Goal: Transaction & Acquisition: Purchase product/service

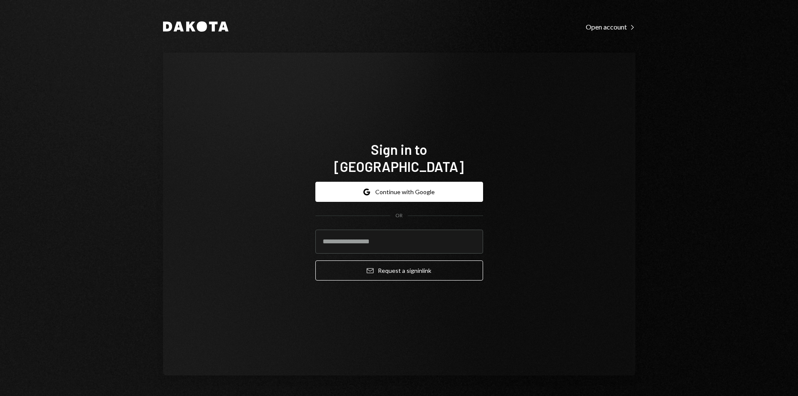
type input "**********"
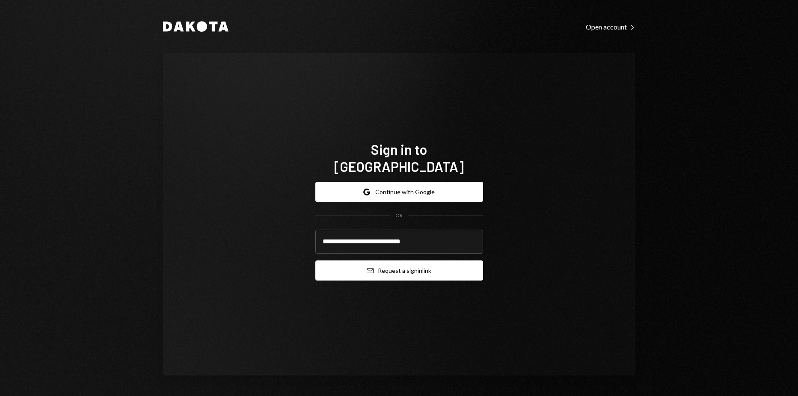
click at [405, 262] on button "Email Request a sign in link" at bounding box center [399, 271] width 168 height 20
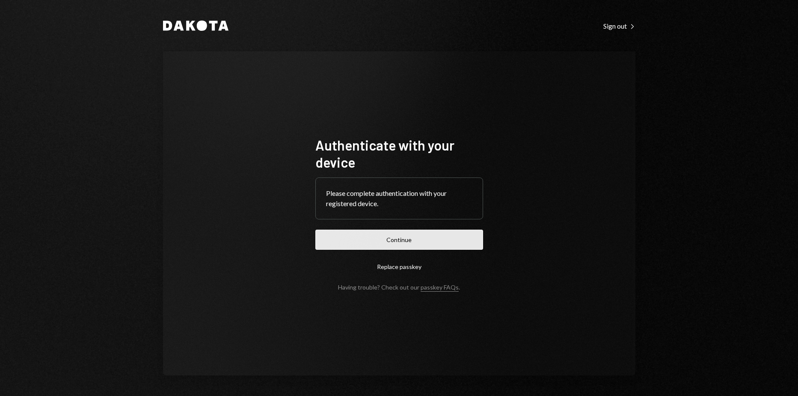
click at [356, 230] on button "Continue" at bounding box center [399, 240] width 168 height 20
click at [427, 221] on form "Authenticate with your device Please complete authentication with your register…" at bounding box center [399, 214] width 168 height 155
click at [431, 244] on button "Continue" at bounding box center [399, 240] width 168 height 20
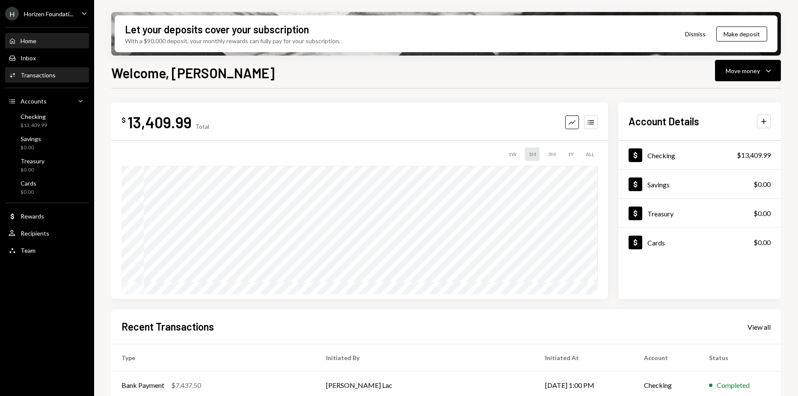
click at [57, 77] on div "Activities Transactions" at bounding box center [47, 75] width 77 height 8
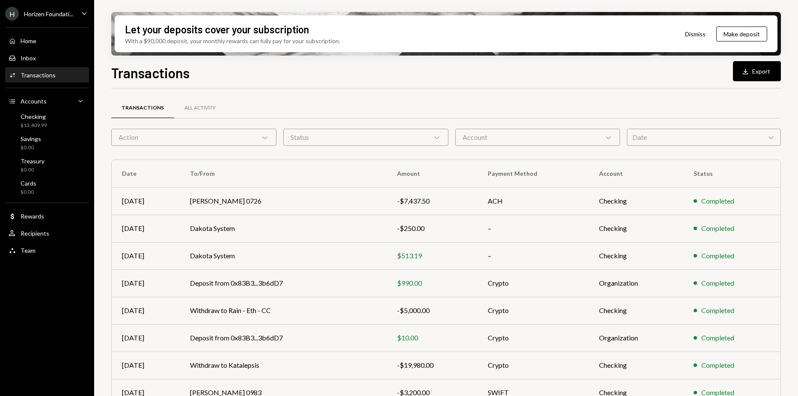
click at [36, 20] on div "[PERSON_NAME] Foundati..." at bounding box center [39, 14] width 68 height 14
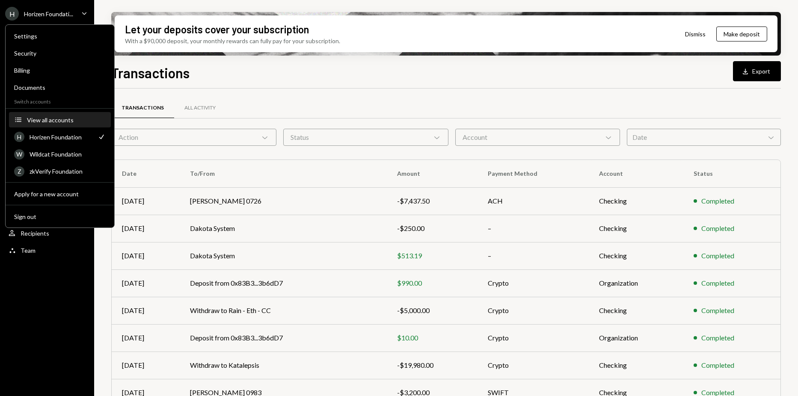
click at [55, 119] on div "View all accounts" at bounding box center [66, 119] width 79 height 7
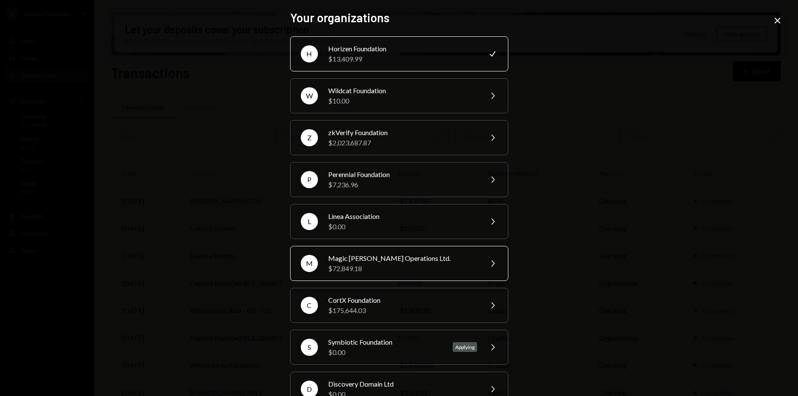
click at [398, 256] on div "Magic [PERSON_NAME] Operations Ltd." at bounding box center [402, 258] width 149 height 10
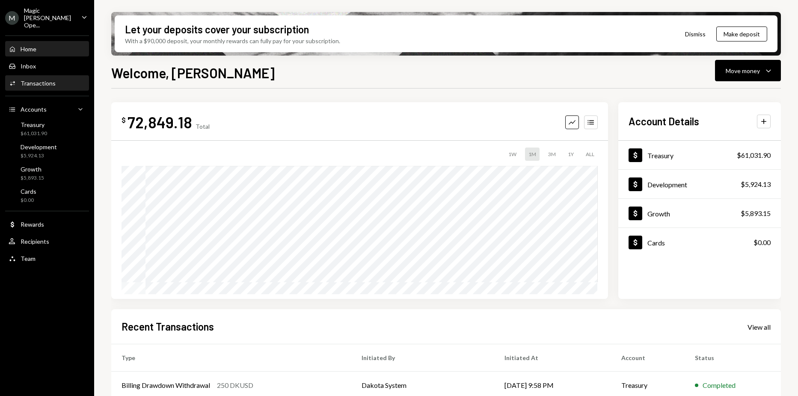
click at [54, 80] on div "Activities Transactions" at bounding box center [47, 84] width 77 height 8
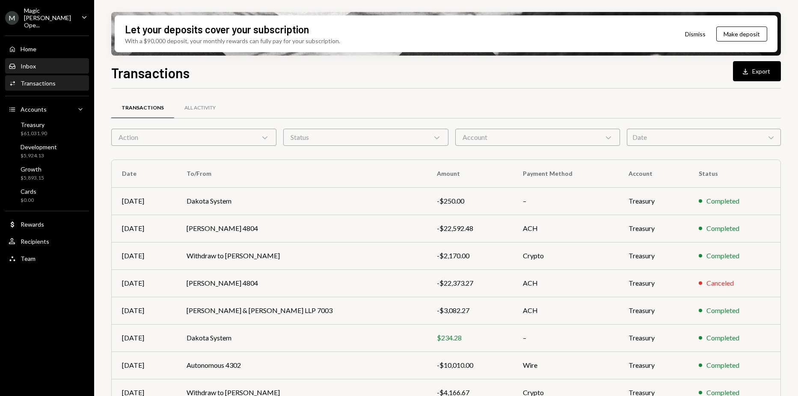
click at [67, 59] on div "Inbox Inbox" at bounding box center [47, 66] width 77 height 15
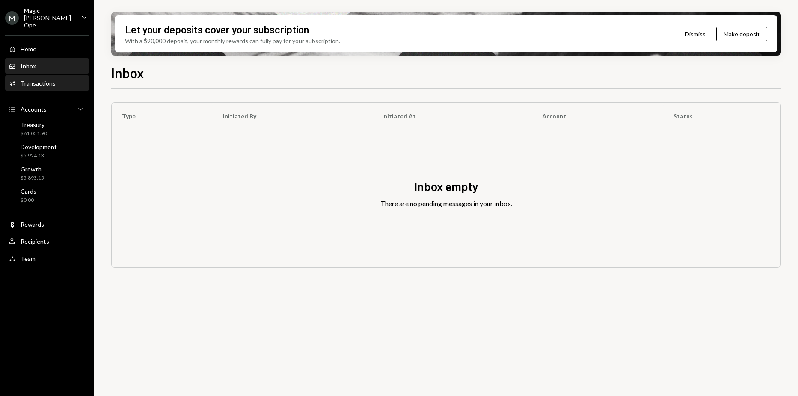
click at [59, 76] on div "Activities Transactions" at bounding box center [47, 83] width 77 height 15
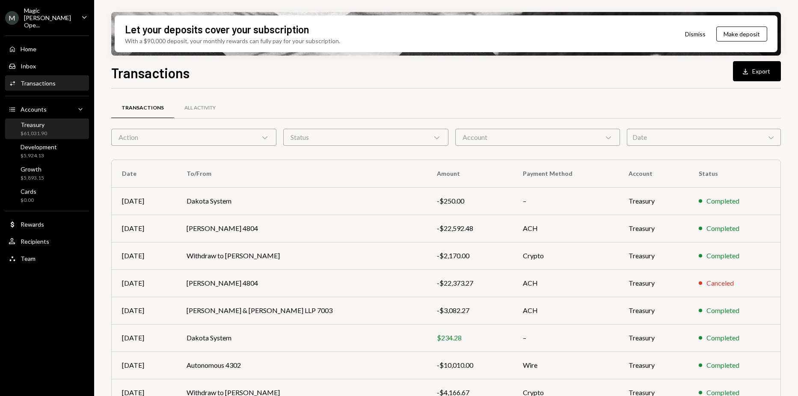
click at [59, 123] on div "Treasury $61,031.90" at bounding box center [47, 129] width 77 height 16
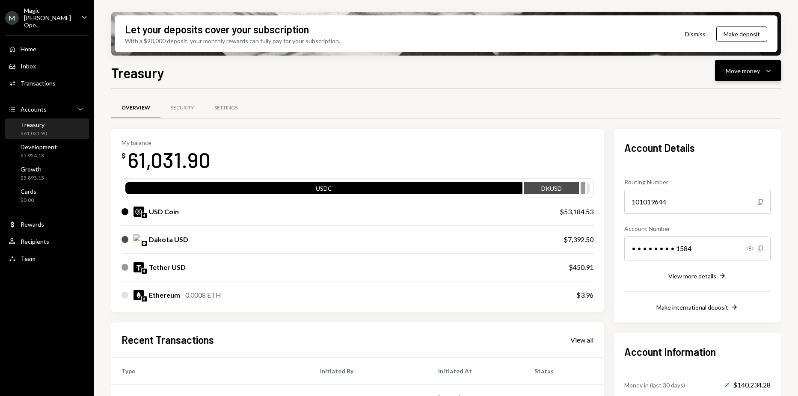
click at [753, 65] on div "Move money Caret Down" at bounding box center [748, 70] width 45 height 10
click at [729, 93] on div "Send" at bounding box center [741, 96] width 62 height 9
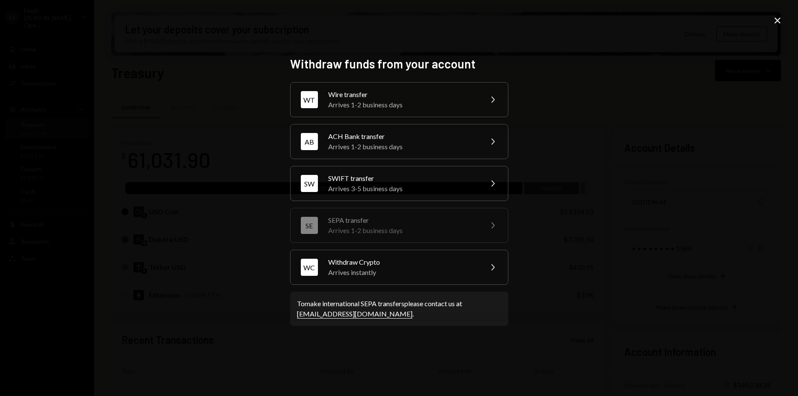
click at [407, 224] on div "SEPA transfer" at bounding box center [402, 220] width 149 height 10
click at [571, 231] on div "Withdraw funds from your account WT Wire transfer Arrives 1-2 business days Che…" at bounding box center [399, 198] width 798 height 396
click at [782, 25] on icon "Close" at bounding box center [778, 20] width 10 height 10
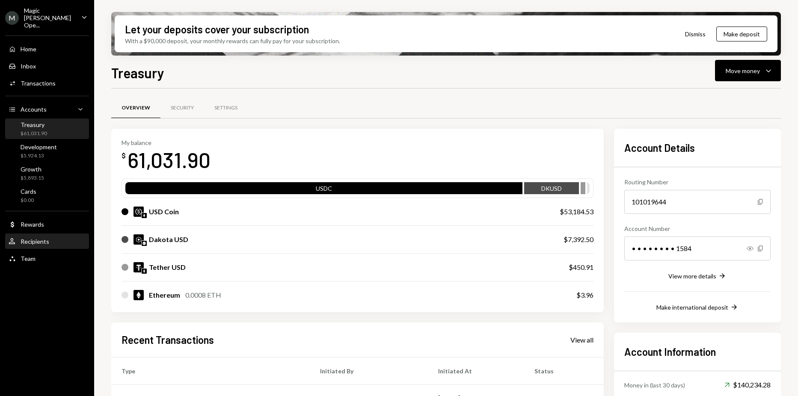
click at [47, 238] on div "Recipients" at bounding box center [35, 241] width 29 height 7
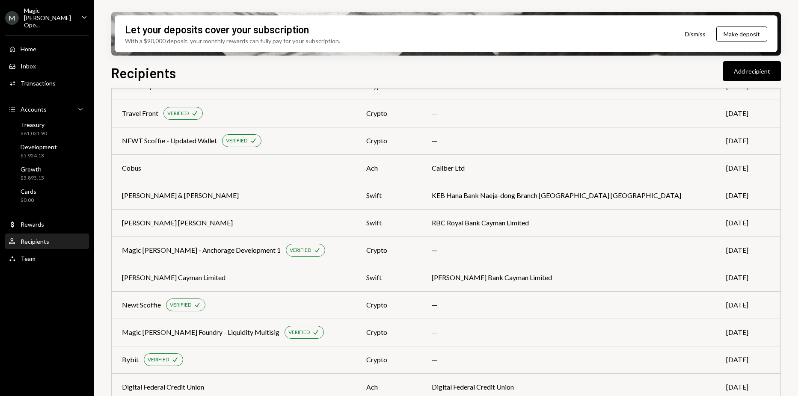
scroll to position [428, 0]
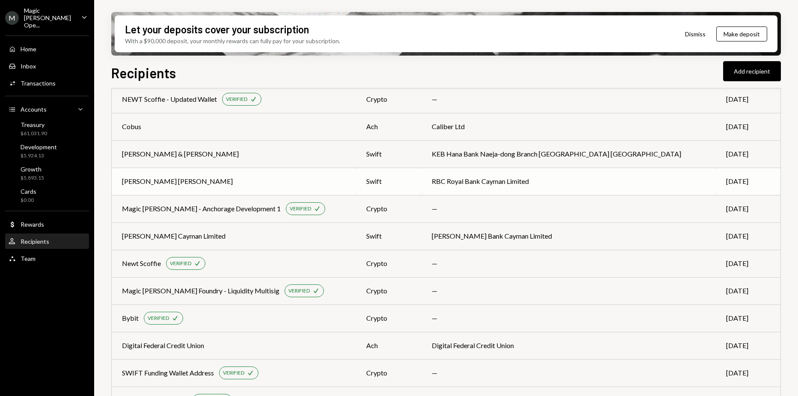
click at [176, 189] on td "Travers Thorp Alberga" at bounding box center [234, 181] width 244 height 27
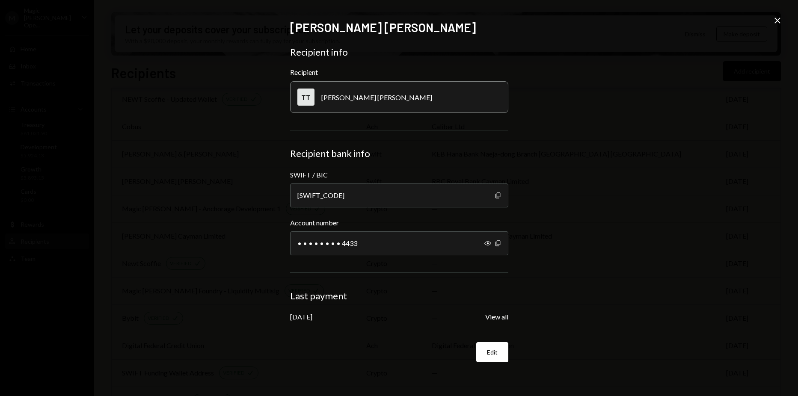
click at [783, 22] on div "Travers Thorp Alberga Recipient info Recipient TT Travers Thorp Alberga Recipie…" at bounding box center [399, 198] width 798 height 396
click at [779, 21] on icon "Close" at bounding box center [778, 20] width 10 height 10
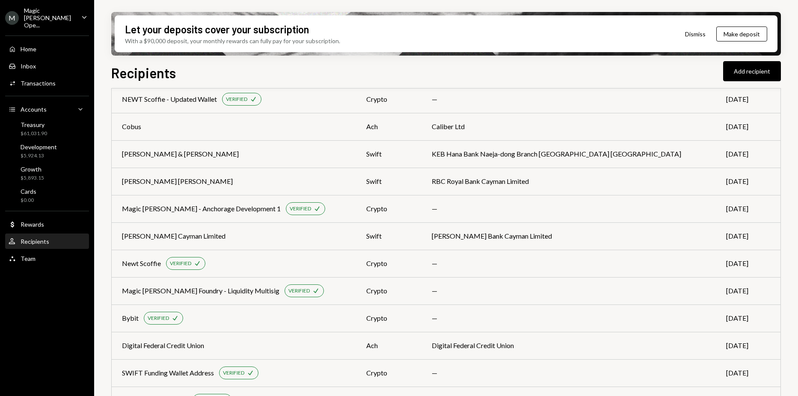
drag, startPoint x: 36, startPoint y: 42, endPoint x: 52, endPoint y: 41, distance: 15.4
click at [36, 45] on div "Home" at bounding box center [29, 48] width 16 height 7
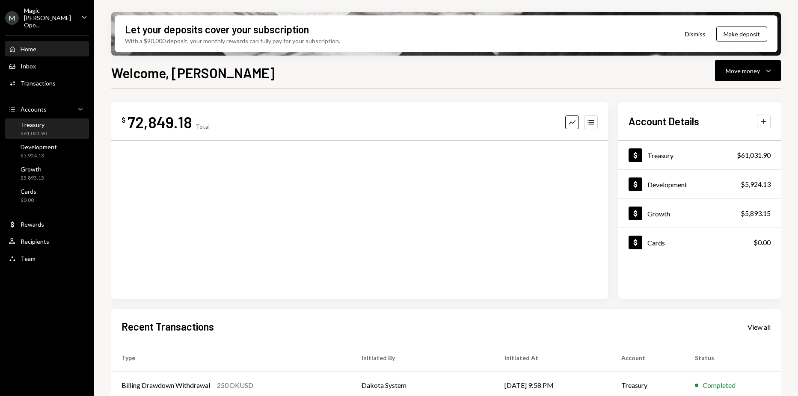
click at [39, 121] on div "Treasury" at bounding box center [34, 124] width 27 height 7
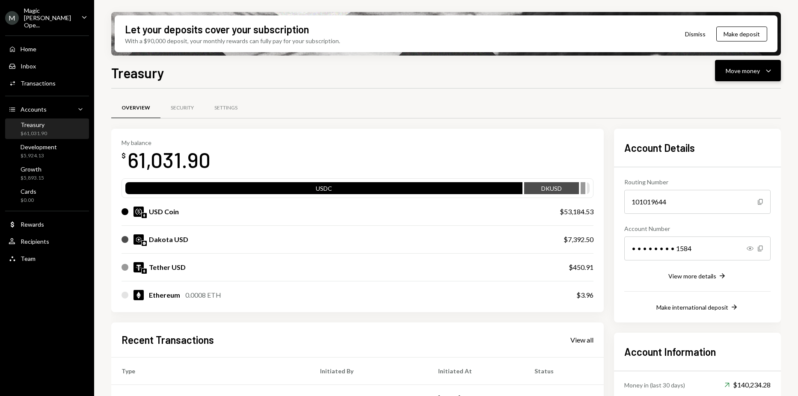
click at [762, 74] on div "Move money Caret Down" at bounding box center [748, 70] width 45 height 10
click at [734, 91] on div "Withdraw Send" at bounding box center [735, 96] width 86 height 19
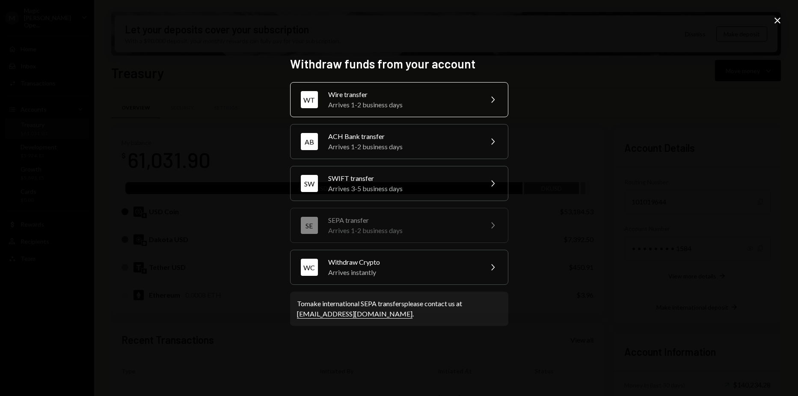
click at [395, 101] on div "Arrives 1-2 business days" at bounding box center [402, 105] width 149 height 10
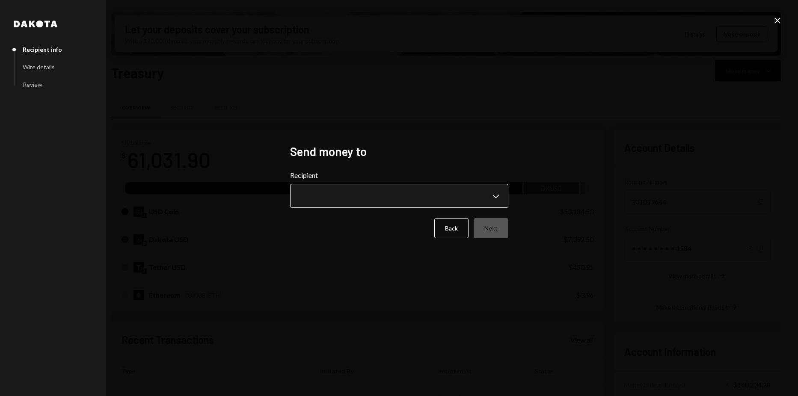
click at [448, 193] on body "M Magic Newton Ope... Caret Down Home Home Inbox Inbox Activities Transactions …" at bounding box center [399, 198] width 798 height 396
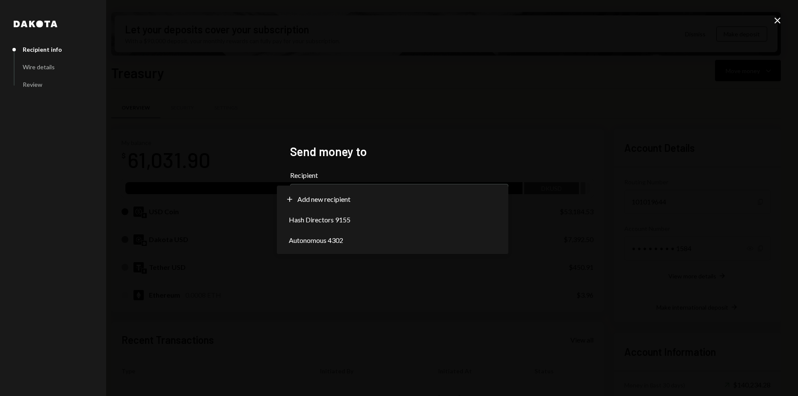
click at [437, 153] on h2 "Send money to" at bounding box center [399, 151] width 218 height 17
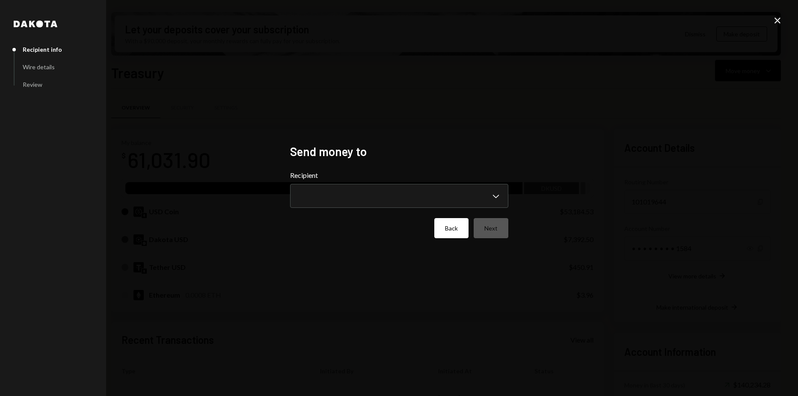
click at [442, 220] on button "Back" at bounding box center [451, 228] width 34 height 20
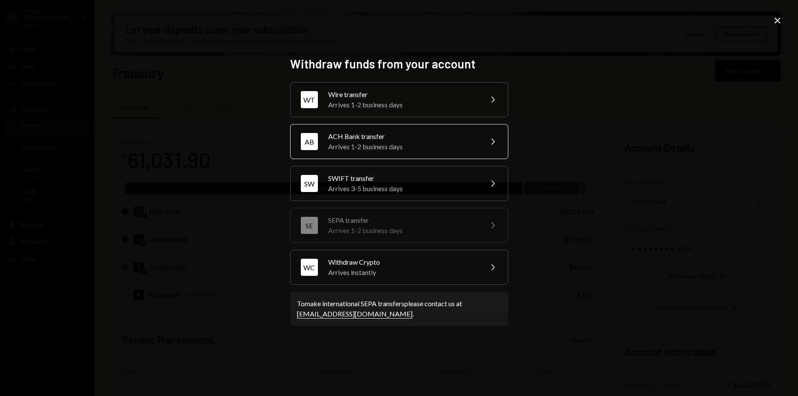
click at [391, 147] on div "Arrives 1-2 business days" at bounding box center [402, 147] width 149 height 10
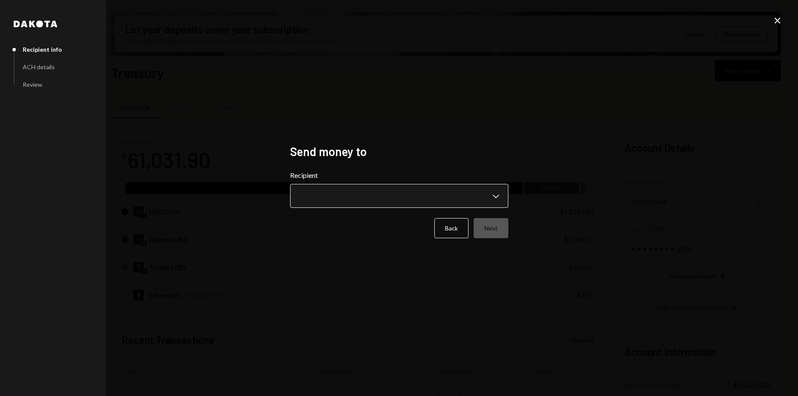
click at [373, 194] on body "M Magic Newton Ope... Caret Down Home Home Inbox Inbox Activities Transactions …" at bounding box center [399, 198] width 798 height 396
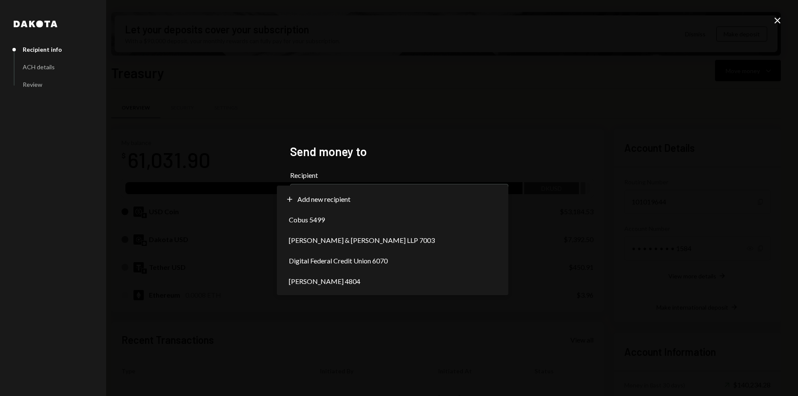
drag, startPoint x: 398, startPoint y: 173, endPoint x: 373, endPoint y: 175, distance: 24.9
click at [396, 173] on label "Recipient" at bounding box center [399, 175] width 218 height 10
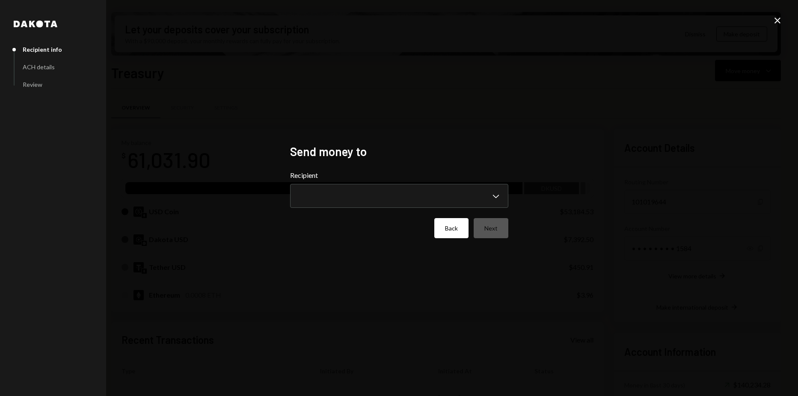
click at [460, 232] on button "Back" at bounding box center [451, 228] width 34 height 20
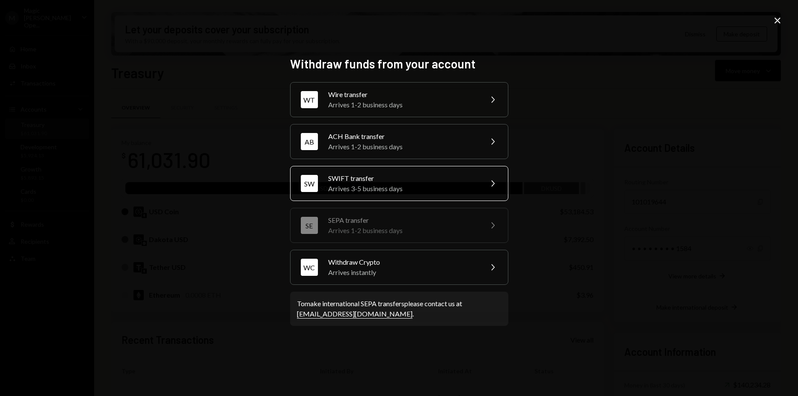
click at [384, 181] on div "SWIFT transfer" at bounding box center [402, 178] width 149 height 10
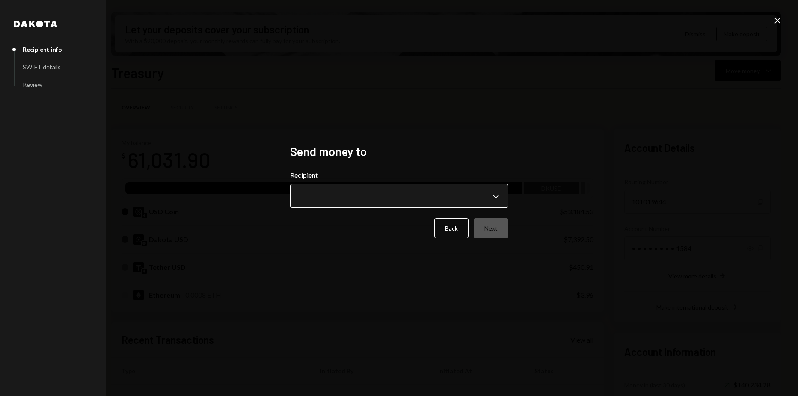
click at [380, 189] on body "M Magic Newton Ope... Caret Down Home Home Inbox Inbox Activities Transactions …" at bounding box center [399, 198] width 798 height 396
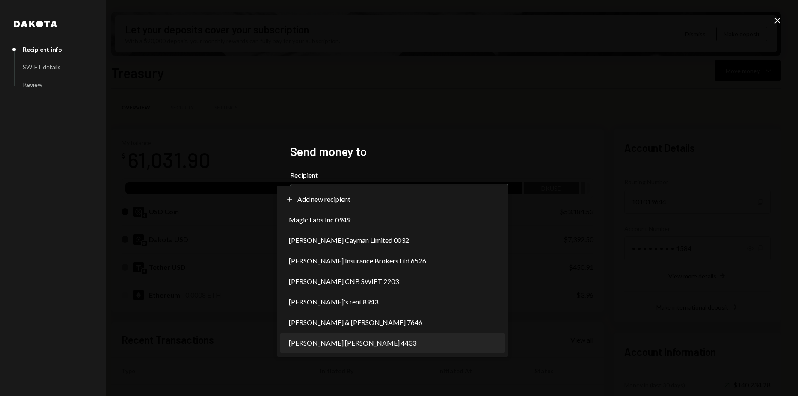
select select "**********"
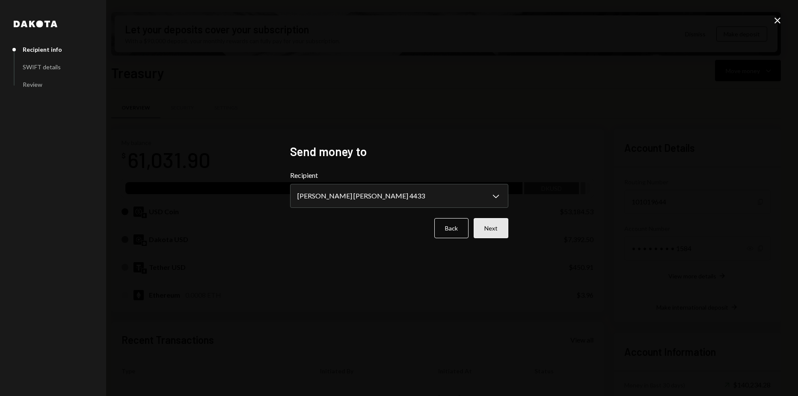
click at [480, 226] on button "Next" at bounding box center [491, 228] width 35 height 20
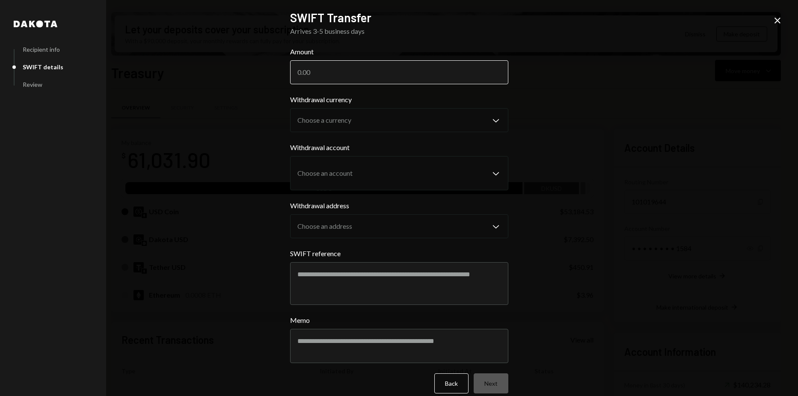
click at [361, 81] on input "Amount" at bounding box center [399, 72] width 218 height 24
paste input "3625.00"
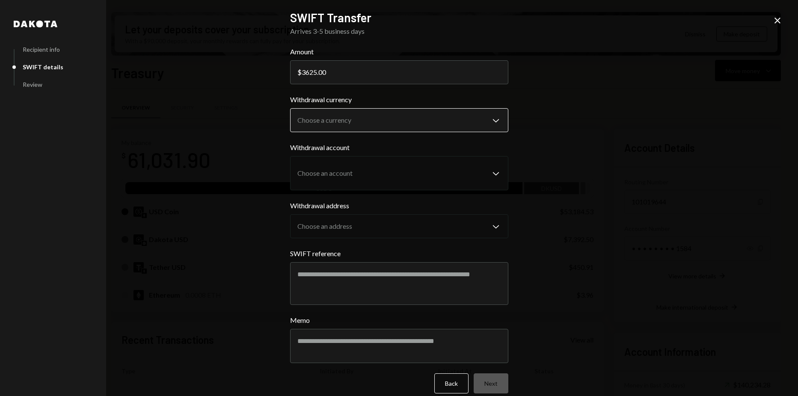
type input "3625.00"
click at [367, 125] on body "M Magic Newton Ope... Caret Down Home Home Inbox Inbox Activities Transactions …" at bounding box center [399, 198] width 798 height 396
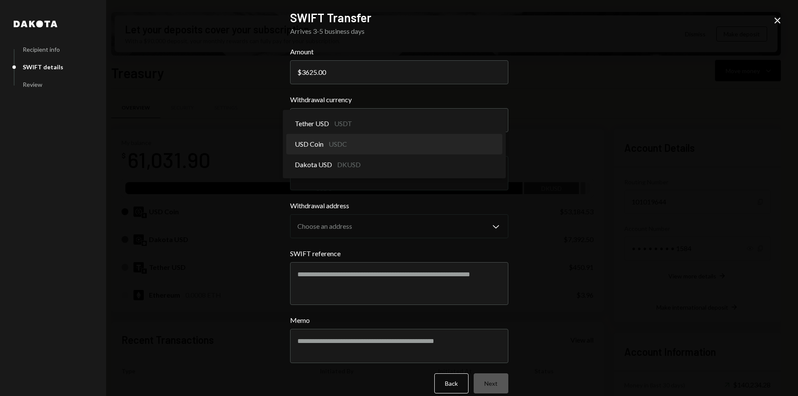
select select "****"
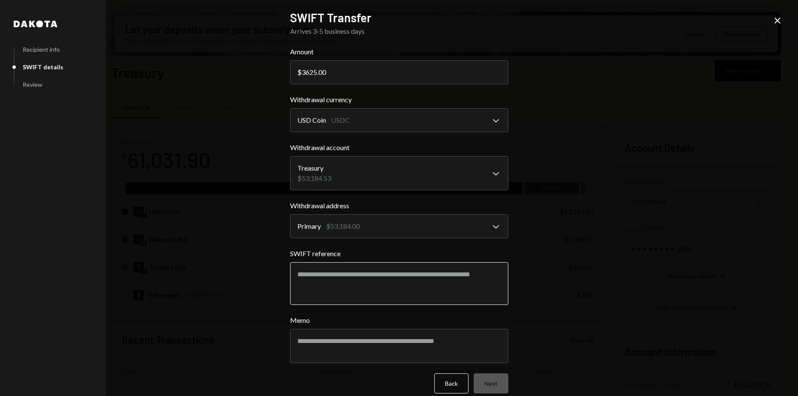
click at [378, 274] on textarea "SWIFT reference" at bounding box center [399, 283] width 218 height 43
paste textarea "**********"
click at [437, 280] on textarea "**********" at bounding box center [399, 283] width 218 height 43
paste textarea "**********"
click at [431, 273] on textarea "**********" at bounding box center [399, 283] width 218 height 43
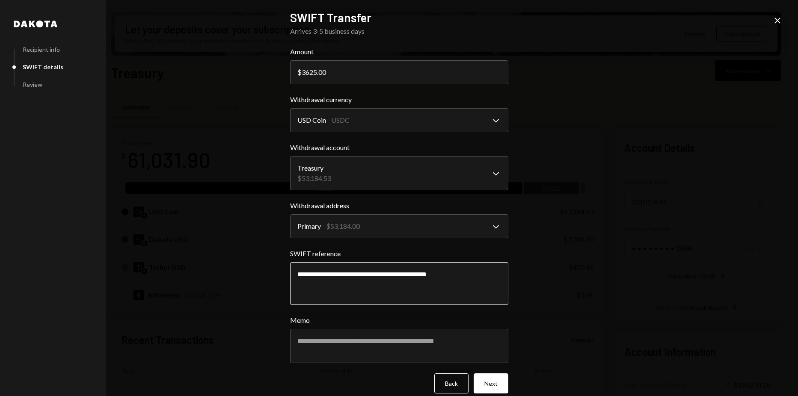
click at [428, 273] on textarea "**********" at bounding box center [399, 283] width 218 height 43
click at [431, 279] on textarea "**********" at bounding box center [399, 283] width 218 height 43
click at [293, 286] on textarea "**********" at bounding box center [399, 283] width 218 height 43
click at [481, 279] on textarea "**********" at bounding box center [399, 283] width 218 height 43
paste textarea "**********"
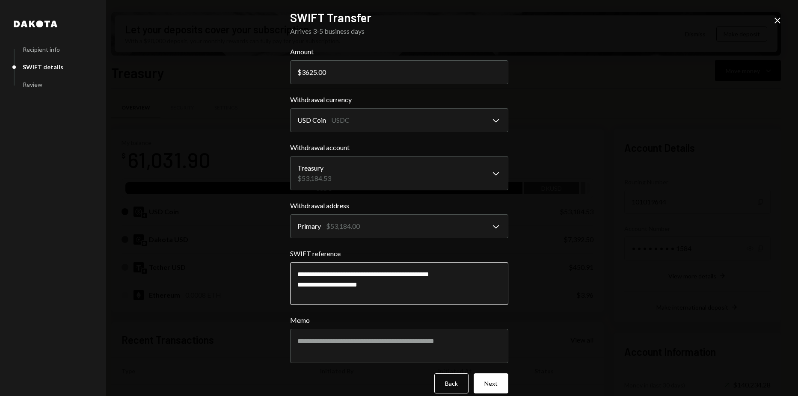
click at [369, 287] on textarea "**********" at bounding box center [399, 283] width 218 height 43
click at [342, 285] on textarea "**********" at bounding box center [399, 283] width 218 height 43
type textarea "**********"
click at [533, 331] on div "**********" at bounding box center [399, 198] width 798 height 396
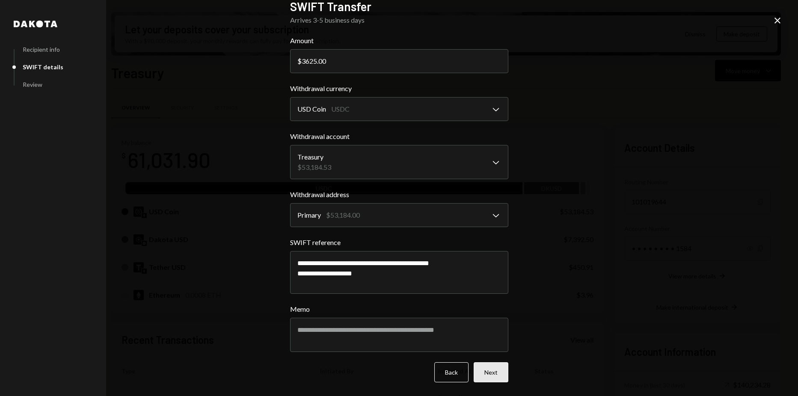
click at [502, 364] on button "Next" at bounding box center [491, 372] width 35 height 20
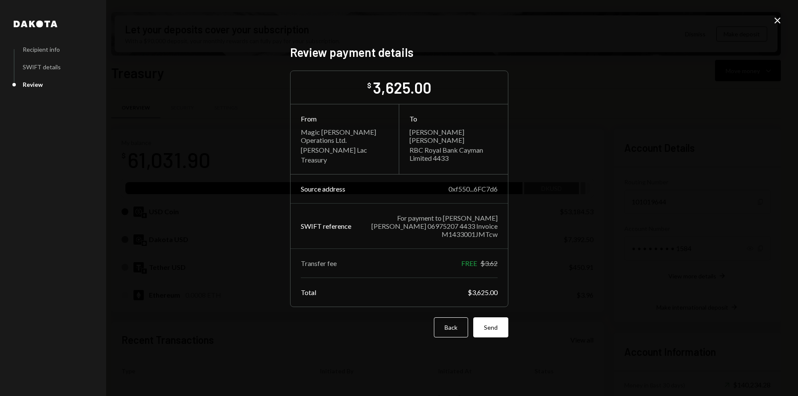
scroll to position [0, 0]
click at [497, 322] on button "Send" at bounding box center [490, 328] width 35 height 20
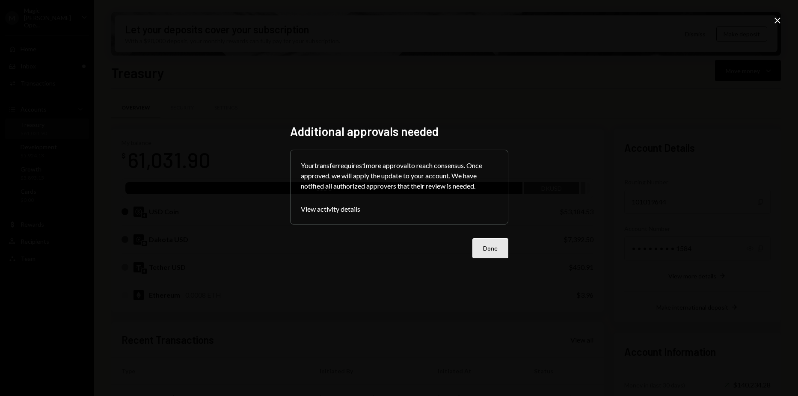
click at [500, 251] on button "Done" at bounding box center [490, 248] width 36 height 20
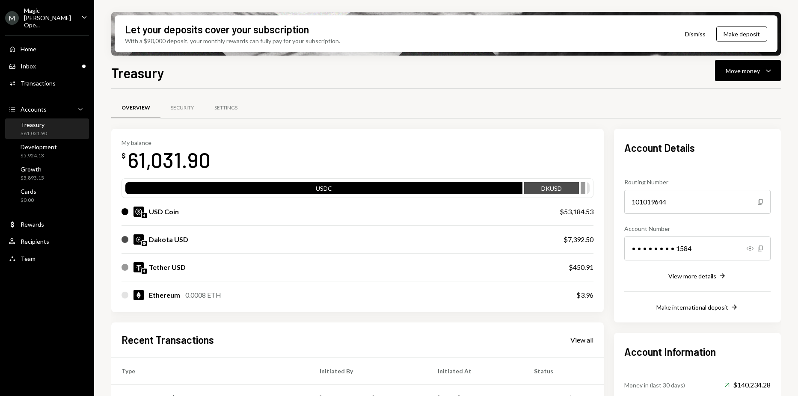
click at [770, 157] on div "Account Details Routing Number 101019644 Copy Account Number • • • • • • • • 15…" at bounding box center [697, 225] width 146 height 173
click at [773, 164] on div "Account Details Routing Number 101019644 Copy Account Number • • • • • • • • 15…" at bounding box center [697, 226] width 167 height 194
click at [527, 122] on div "Overview Security Settings" at bounding box center [446, 113] width 670 height 32
click at [385, 113] on div "Overview Security Settings" at bounding box center [446, 108] width 670 height 22
click at [533, 101] on div "Overview Security Settings" at bounding box center [446, 108] width 670 height 22
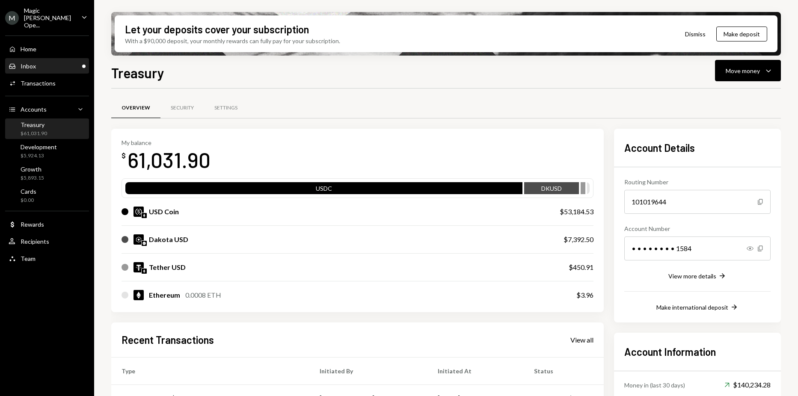
click at [58, 59] on div "Inbox Inbox" at bounding box center [47, 66] width 77 height 15
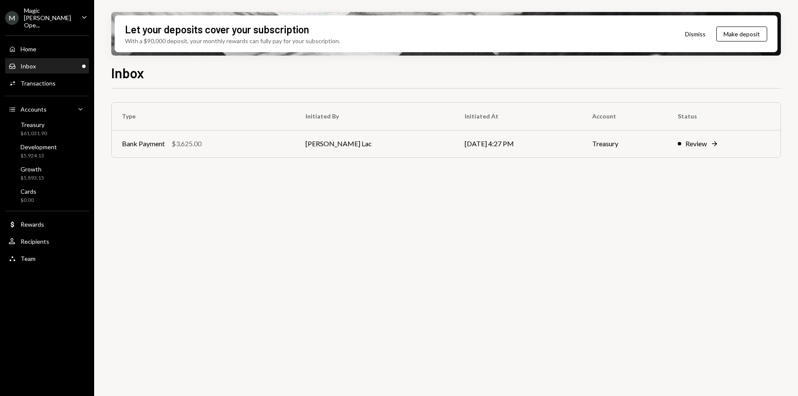
click at [739, 192] on div "Type Initiated By Initiated At Account Status Bank Payment $3,625.00 Harrison L…" at bounding box center [446, 248] width 670 height 318
click at [782, 274] on div "Let your deposits cover your subscription With a $90,000 deposit, your monthly …" at bounding box center [446, 198] width 704 height 396
click at [37, 17] on div "Magic Newton Ope..." at bounding box center [49, 18] width 51 height 22
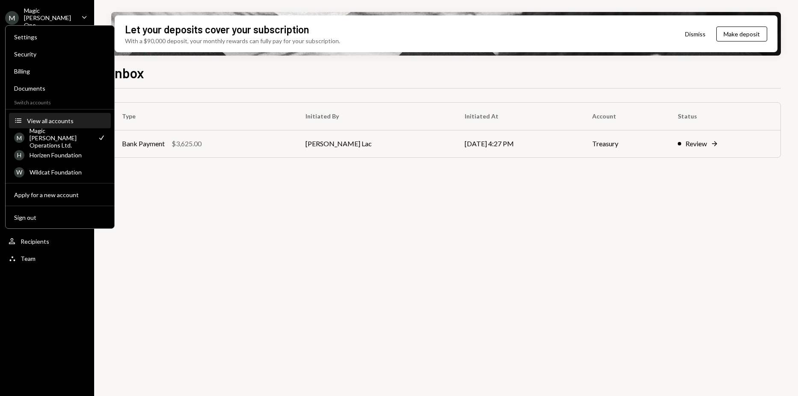
click at [48, 117] on div "View all accounts" at bounding box center [66, 120] width 79 height 7
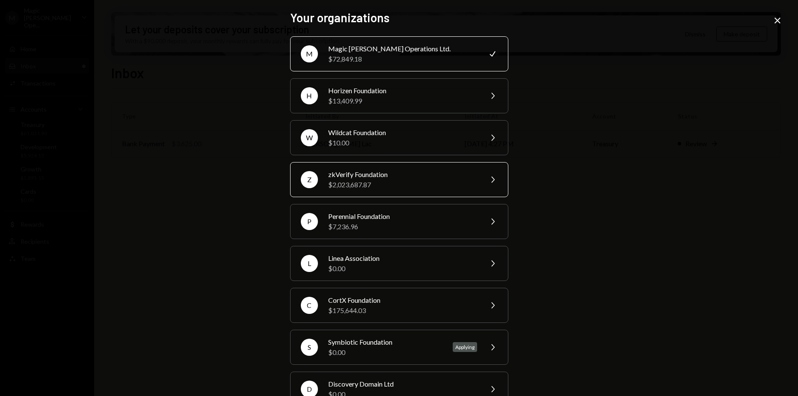
click at [361, 171] on div "zkVerify Foundation" at bounding box center [402, 174] width 149 height 10
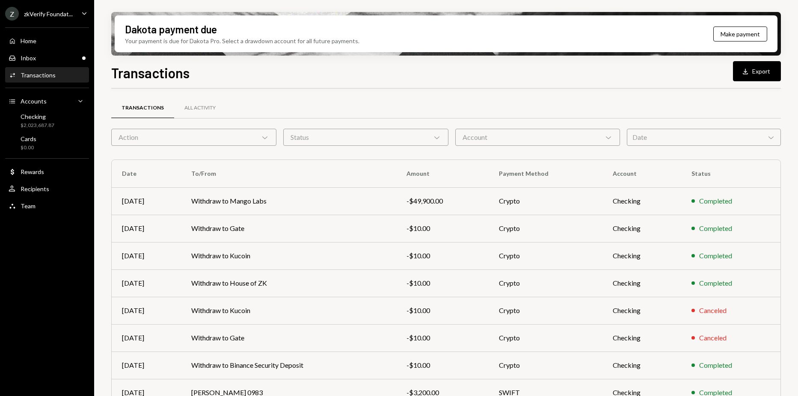
scroll to position [91, 0]
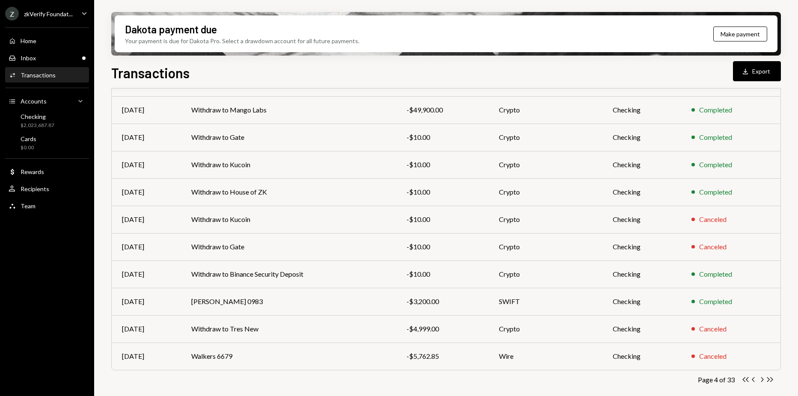
click at [763, 381] on icon "button" at bounding box center [762, 379] width 3 height 5
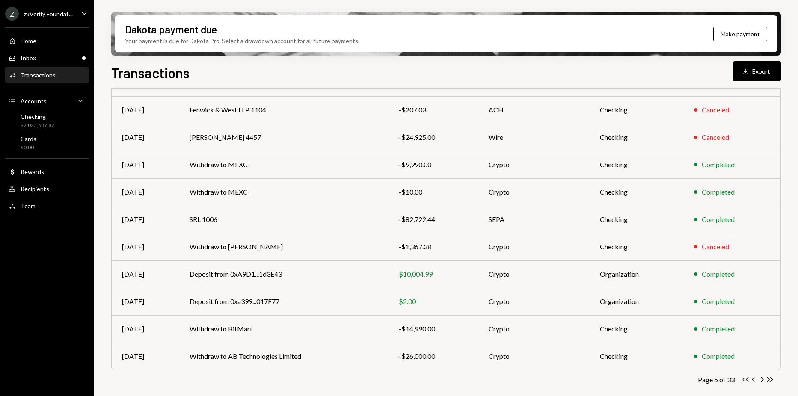
click at [763, 381] on icon "button" at bounding box center [762, 379] width 3 height 5
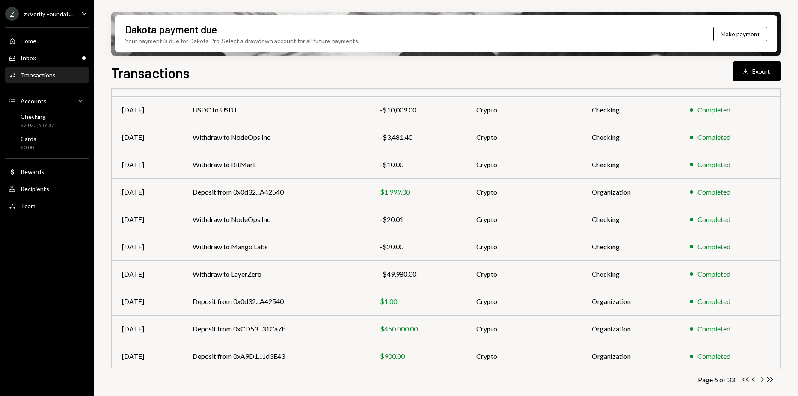
click at [764, 379] on icon "Chevron Right" at bounding box center [762, 380] width 8 height 8
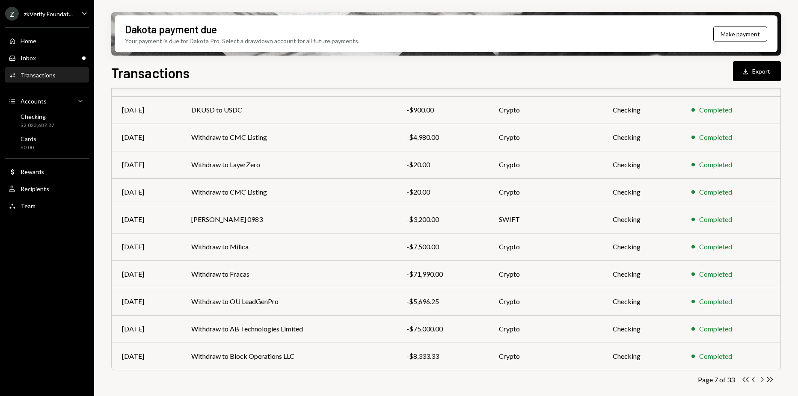
click at [763, 379] on icon "button" at bounding box center [762, 379] width 3 height 5
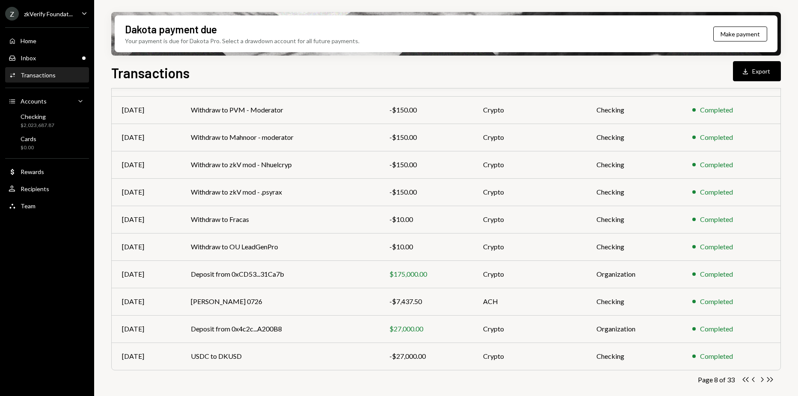
click at [763, 379] on icon "button" at bounding box center [762, 379] width 3 height 5
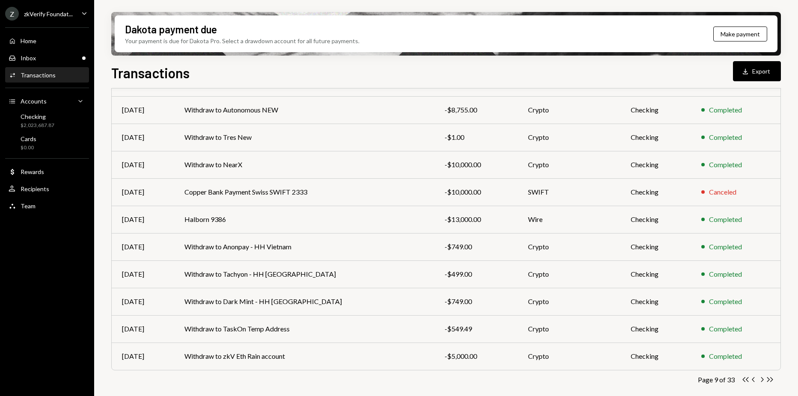
click at [763, 379] on icon "button" at bounding box center [762, 379] width 3 height 5
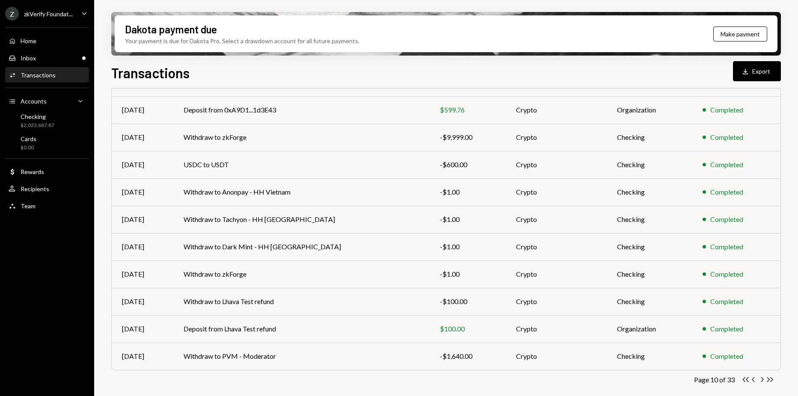
click at [763, 379] on icon "button" at bounding box center [762, 379] width 3 height 5
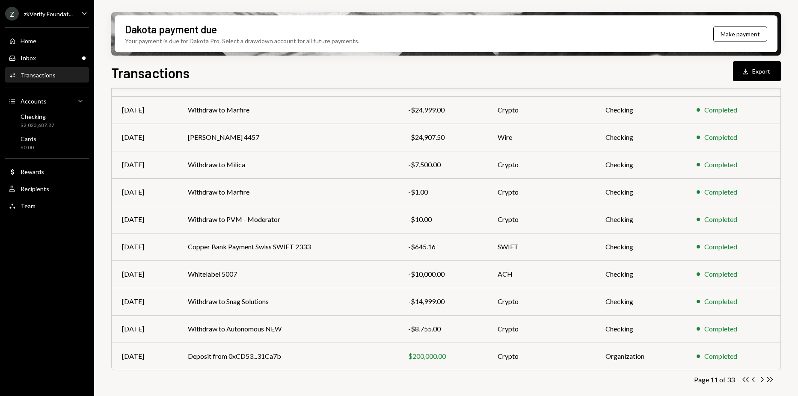
click at [763, 379] on icon "button" at bounding box center [762, 379] width 3 height 5
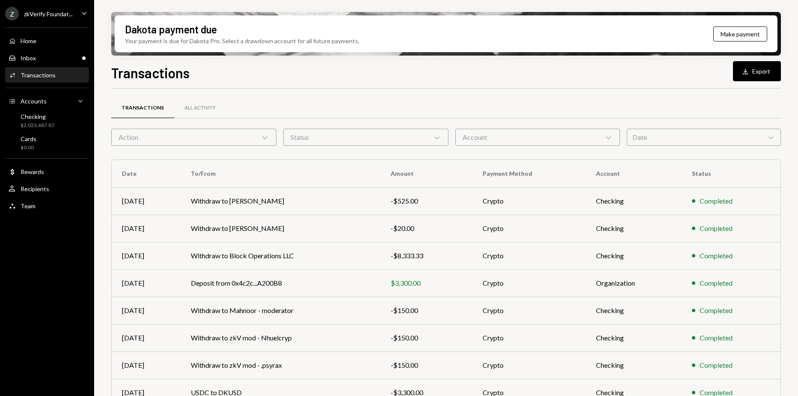
click at [223, 139] on div "Action Chevron Down" at bounding box center [193, 137] width 165 height 17
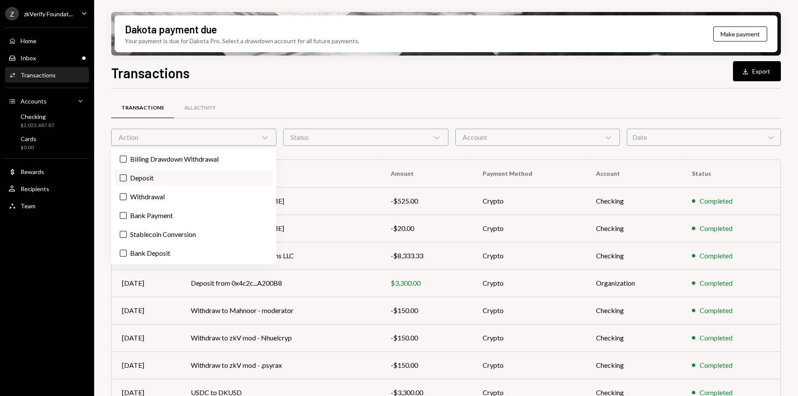
click at [193, 176] on label "Deposit" at bounding box center [194, 177] width 158 height 15
click at [127, 176] on button "Deposit" at bounding box center [123, 178] width 7 height 7
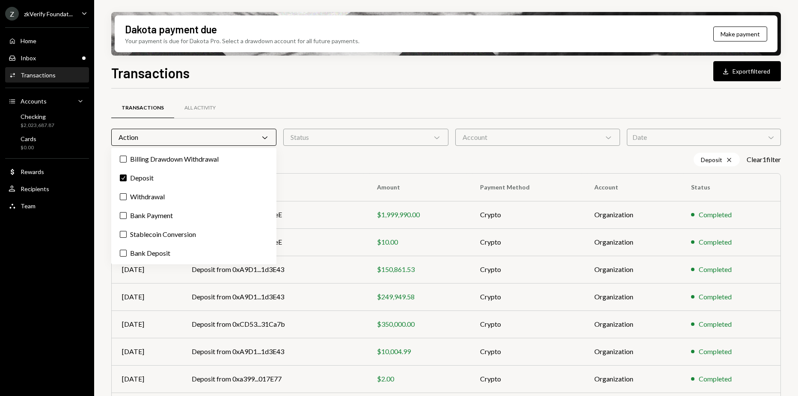
click at [370, 109] on div "Transactions All Activity" at bounding box center [446, 108] width 670 height 22
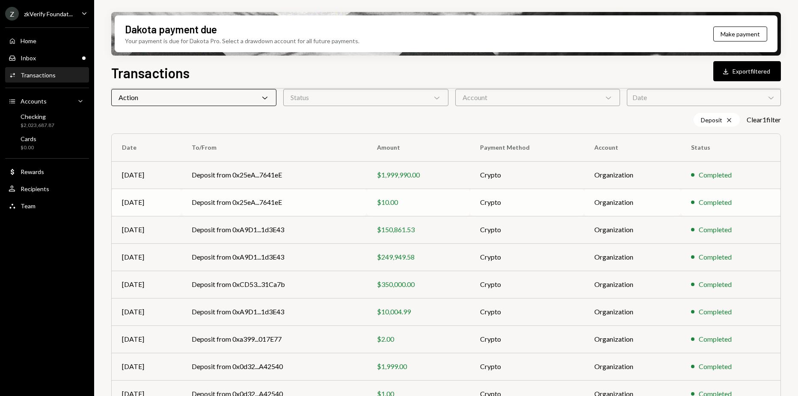
scroll to position [86, 0]
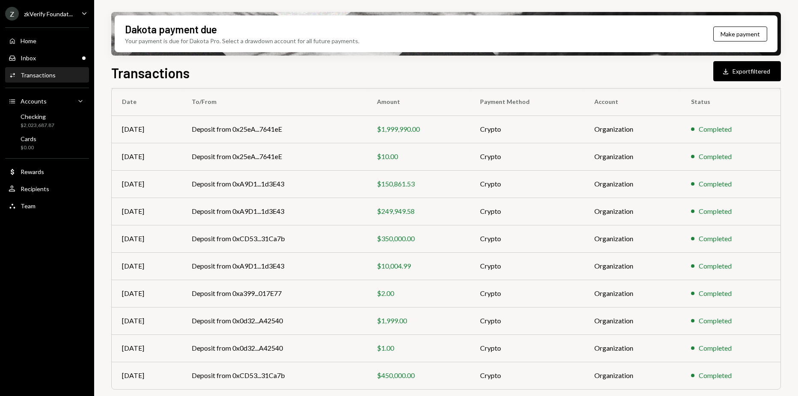
click at [787, 206] on div "Dakota payment due Your payment is due for Dakota Pro. Select a drawdown accoun…" at bounding box center [446, 198] width 704 height 396
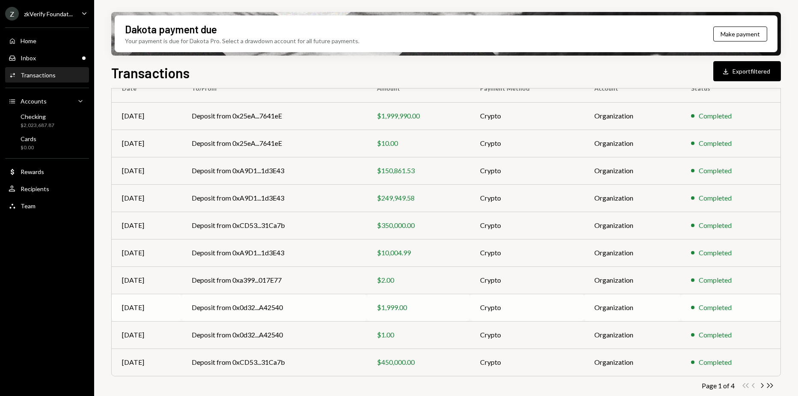
scroll to position [105, 0]
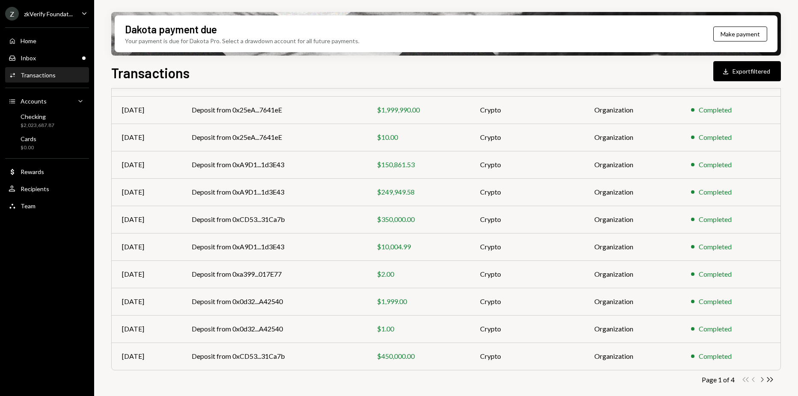
click at [761, 380] on icon "Chevron Right" at bounding box center [762, 380] width 8 height 8
click at [41, 16] on div "zkVerify Foundat..." at bounding box center [48, 13] width 49 height 7
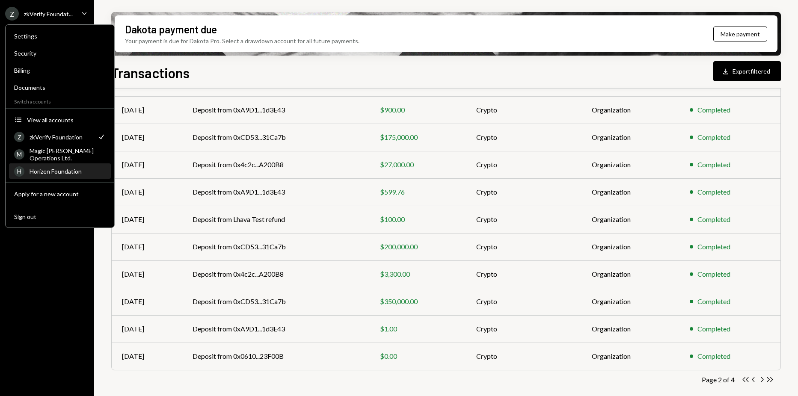
click at [53, 169] on div "Horizen Foundation" at bounding box center [68, 171] width 76 height 7
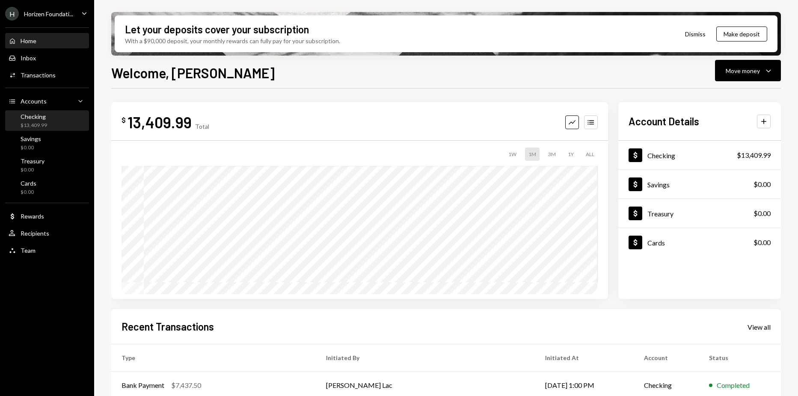
click at [48, 115] on div "Checking $13,409.99" at bounding box center [47, 121] width 77 height 16
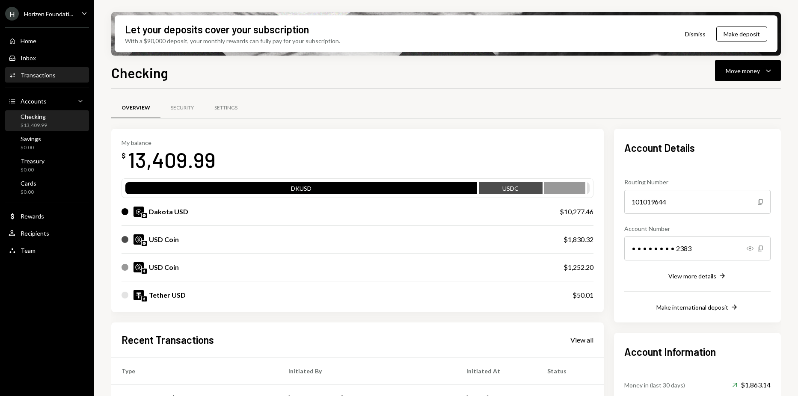
click at [41, 77] on div "Transactions" at bounding box center [38, 74] width 35 height 7
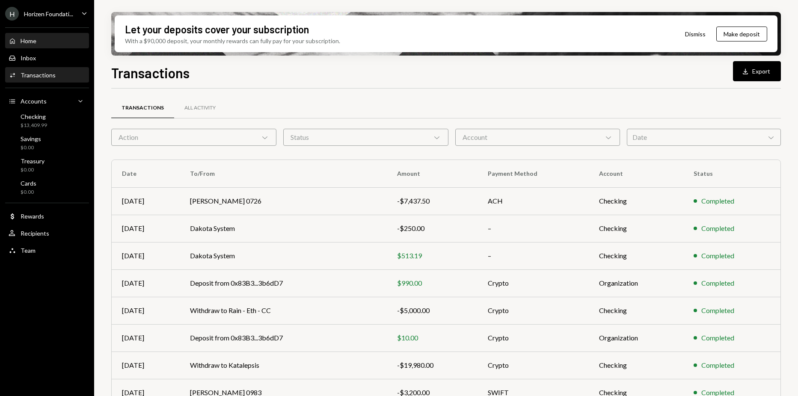
click at [62, 44] on div "Home Home" at bounding box center [47, 41] width 77 height 8
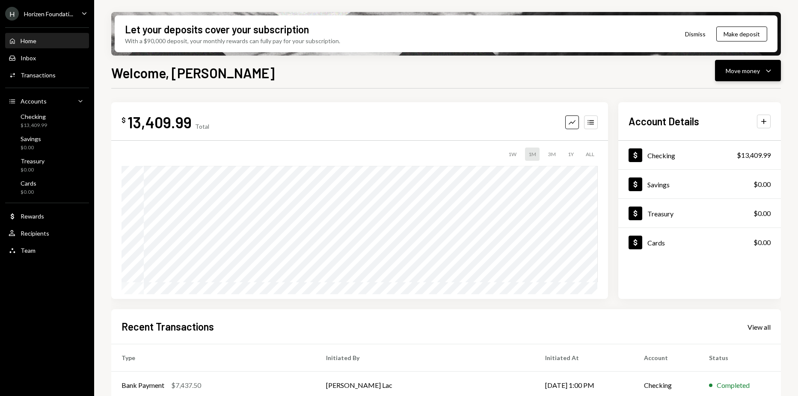
click at [728, 63] on button "Move money Caret Down" at bounding box center [748, 70] width 66 height 21
click at [729, 90] on div "Withdraw Send" at bounding box center [735, 96] width 86 height 19
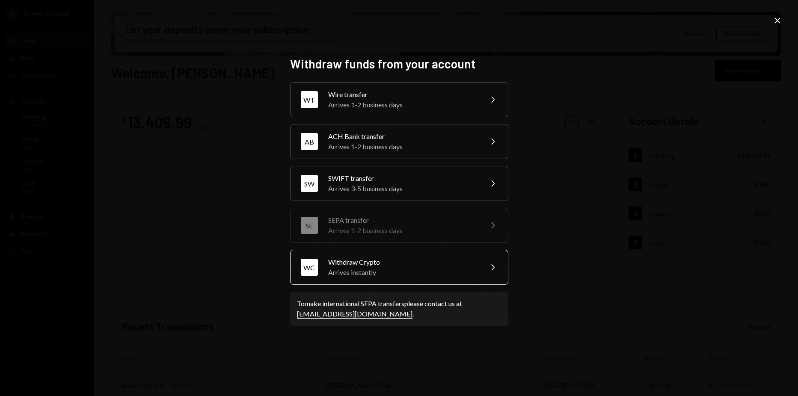
click at [386, 273] on div "Arrives instantly" at bounding box center [402, 272] width 149 height 10
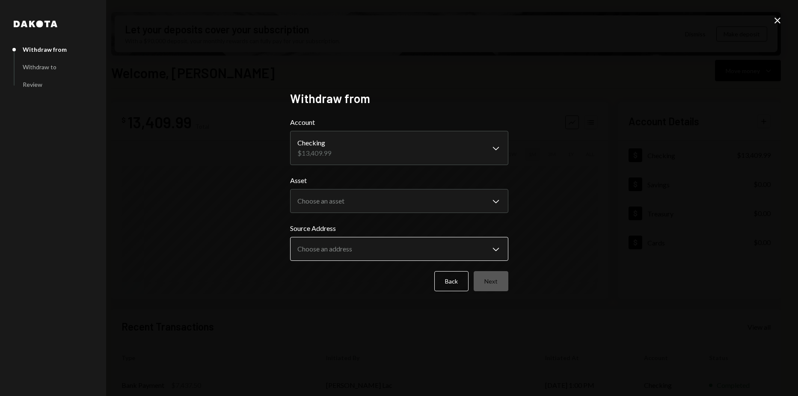
click at [341, 235] on div "Source Address Choose an address Chevron Down" at bounding box center [399, 242] width 218 height 38
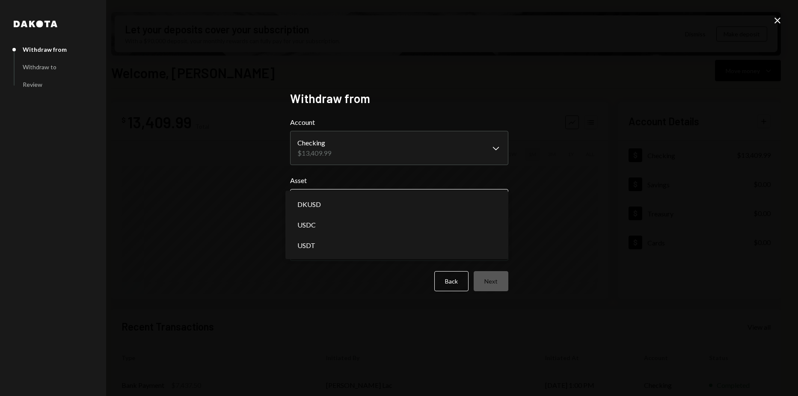
click at [341, 208] on body "H Horizen Foundati... Caret Down Home Home Inbox Inbox Activities Transactions …" at bounding box center [399, 198] width 798 height 396
select select "****"
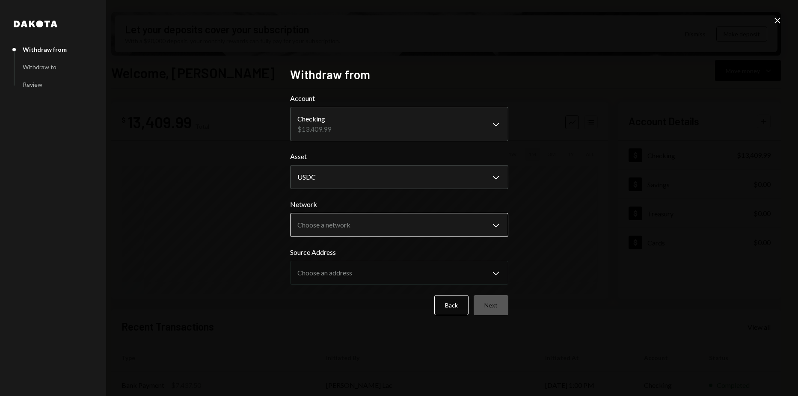
click at [339, 228] on body "H Horizen Foundati... Caret Down Home Home Inbox Inbox Activities Transactions …" at bounding box center [399, 198] width 798 height 396
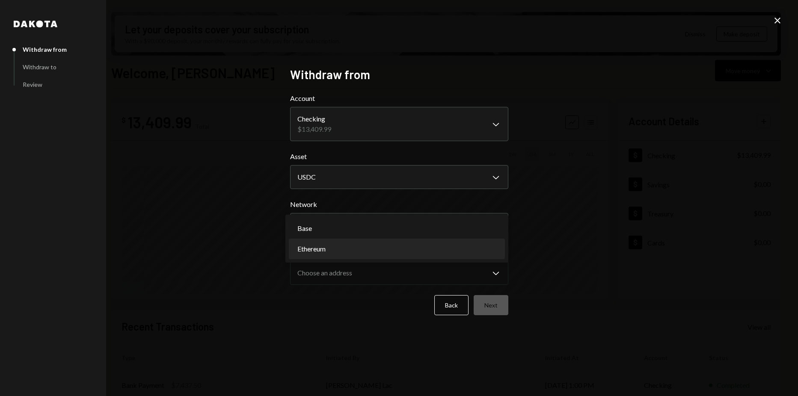
select select "**********"
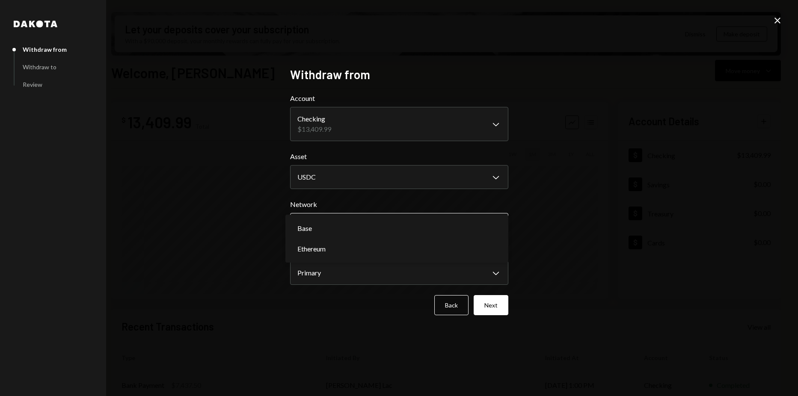
click at [335, 225] on body "H Horizen Foundati... Caret Down Home Home Inbox Inbox Activities Transactions …" at bounding box center [399, 198] width 798 height 396
click at [330, 227] on body "H Horizen Foundati... Caret Down Home Home Inbox Inbox Activities Transactions …" at bounding box center [399, 198] width 798 height 396
click at [330, 262] on button "Primary Chevron Down" at bounding box center [399, 273] width 218 height 24
click at [335, 132] on body "H Horizen Foundati... Caret Down Home Home Inbox Inbox Activities Transactions …" at bounding box center [399, 198] width 798 height 396
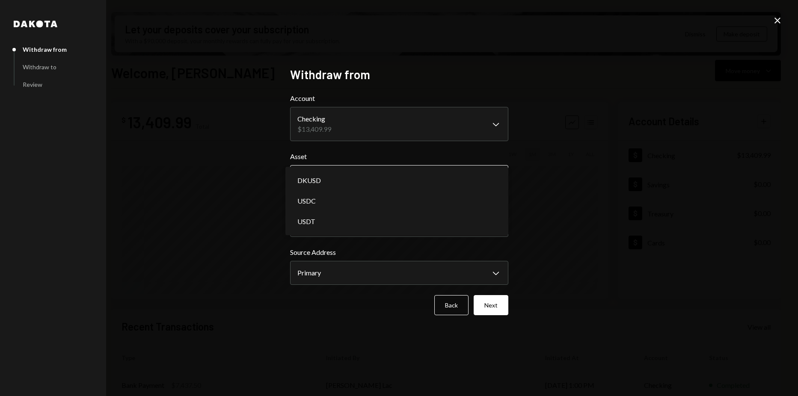
click at [338, 187] on body "H Horizen Foundati... Caret Down Home Home Inbox Inbox Activities Transactions …" at bounding box center [399, 198] width 798 height 396
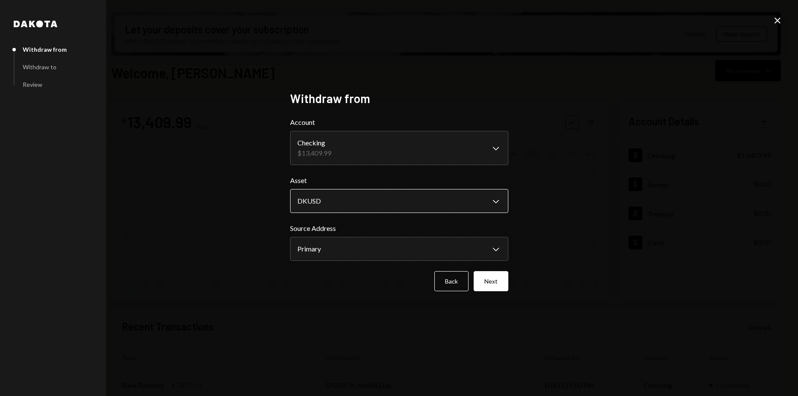
click at [337, 196] on body "H Horizen Foundati... Caret Down Home Home Inbox Inbox Activities Transactions …" at bounding box center [399, 198] width 798 height 396
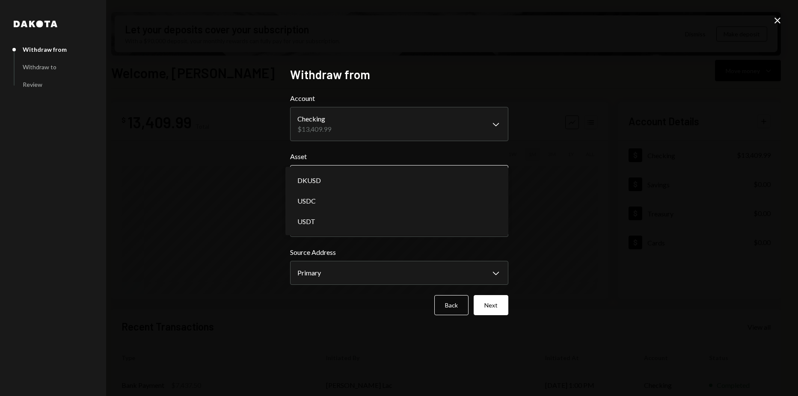
click at [334, 181] on body "H Horizen Foundati... Caret Down Home Home Inbox Inbox Activities Transactions …" at bounding box center [399, 198] width 798 height 396
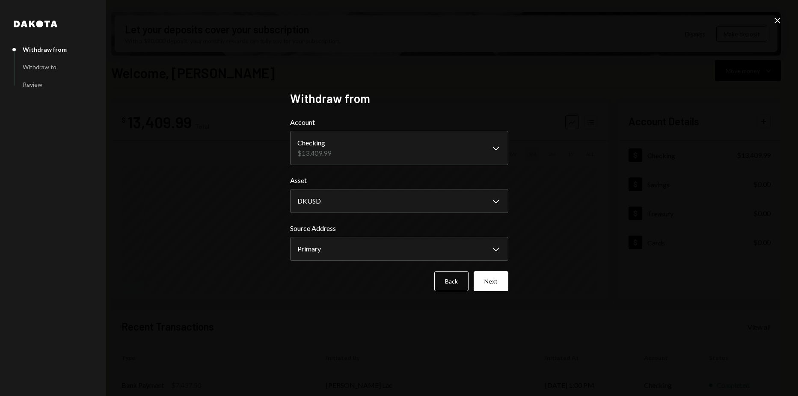
click at [329, 232] on label "Source Address" at bounding box center [399, 228] width 218 height 10
click at [330, 202] on body "H Horizen Foundati... Caret Down Home Home Inbox Inbox Activities Transactions …" at bounding box center [399, 198] width 798 height 396
click at [333, 192] on body "H Horizen Foundati... Caret Down Home Home Inbox Inbox Activities Transactions …" at bounding box center [399, 198] width 798 height 396
click at [348, 178] on label "Asset" at bounding box center [399, 180] width 218 height 10
click at [346, 247] on body "H Horizen Foundati... Caret Down Home Home Inbox Inbox Activities Transactions …" at bounding box center [399, 198] width 798 height 396
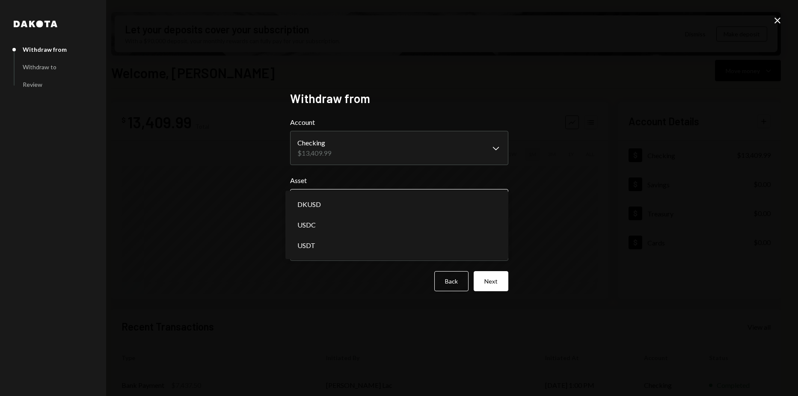
click at [354, 211] on body "H Horizen Foundati... Caret Down Home Home Inbox Inbox Activities Transactions …" at bounding box center [399, 198] width 798 height 396
select select "****"
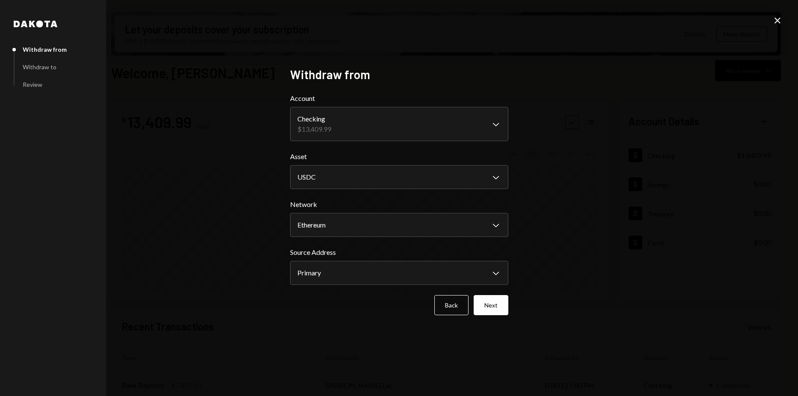
click at [354, 259] on div "Source Address Primary Chevron Down *******" at bounding box center [399, 266] width 218 height 38
click at [356, 267] on body "H Horizen Foundati... Caret Down Home Home Inbox Inbox Activities Transactions …" at bounding box center [399, 198] width 798 height 396
click at [488, 303] on button "Next" at bounding box center [491, 305] width 35 height 20
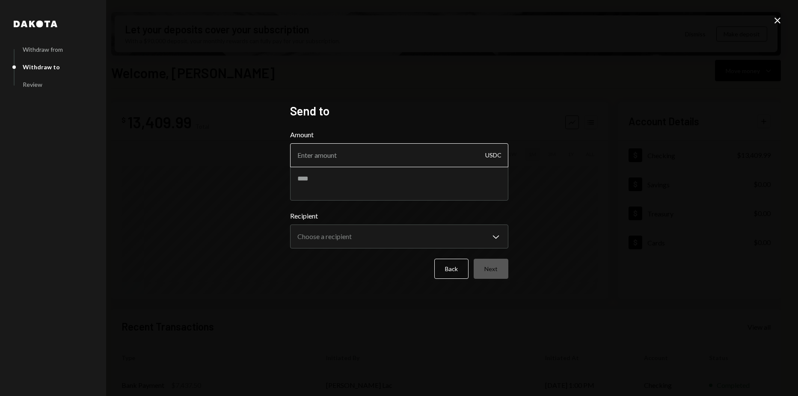
click at [420, 152] on input "Amount" at bounding box center [399, 155] width 218 height 24
type input "1252"
click at [383, 235] on body "H Horizen Foundati... Caret Down Home Home Inbox Inbox Activities Transactions …" at bounding box center [399, 198] width 798 height 396
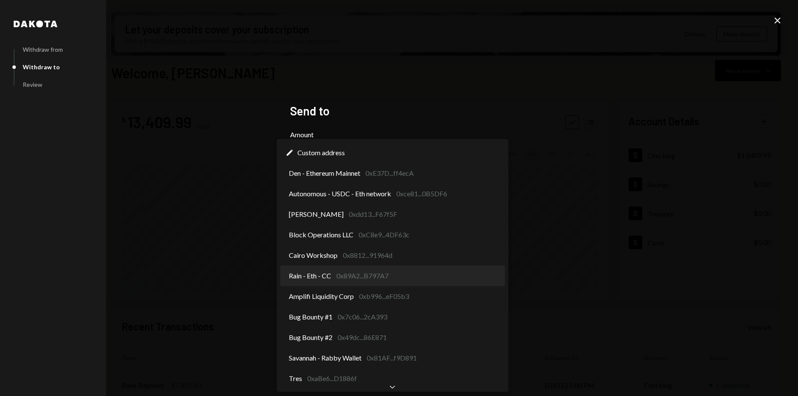
select select "**********"
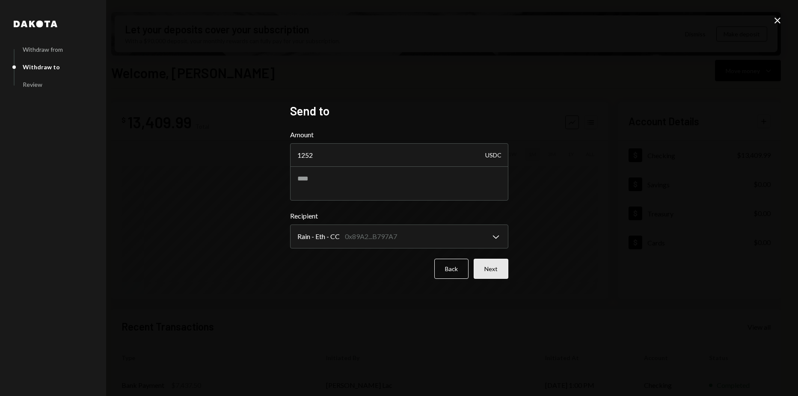
click at [497, 266] on button "Next" at bounding box center [491, 269] width 35 height 20
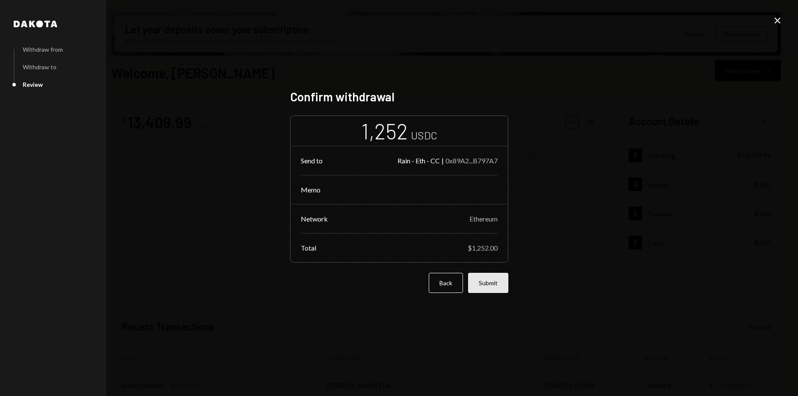
click at [489, 283] on button "Submit" at bounding box center [488, 283] width 40 height 20
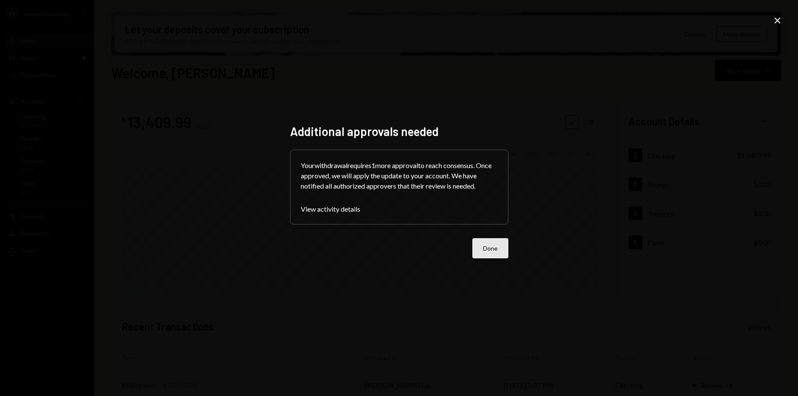
click at [494, 244] on button "Done" at bounding box center [490, 248] width 36 height 20
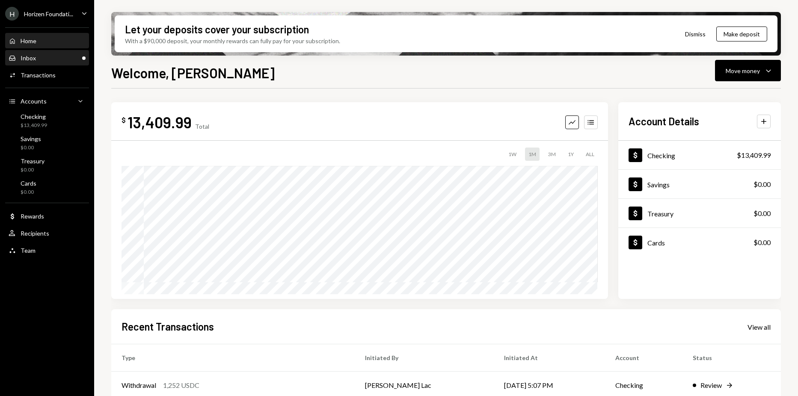
click at [71, 64] on div "Inbox Inbox" at bounding box center [47, 58] width 77 height 15
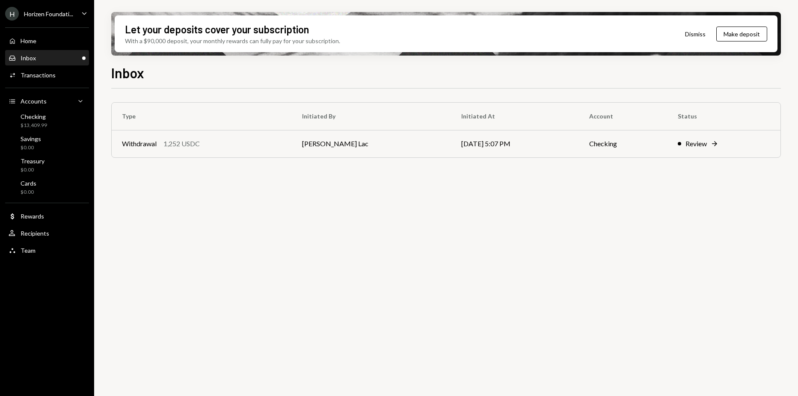
click at [318, 179] on div "Type Initiated By Initiated At Account Status Withdrawal 1,252 USDC Harrison La…" at bounding box center [446, 248] width 670 height 318
click at [129, 219] on div "Type Initiated By Initiated At Account Status Withdrawal 1,252 USDC Harrison La…" at bounding box center [446, 248] width 670 height 318
click at [39, 18] on div "H Horizen Foundati..." at bounding box center [39, 14] width 68 height 14
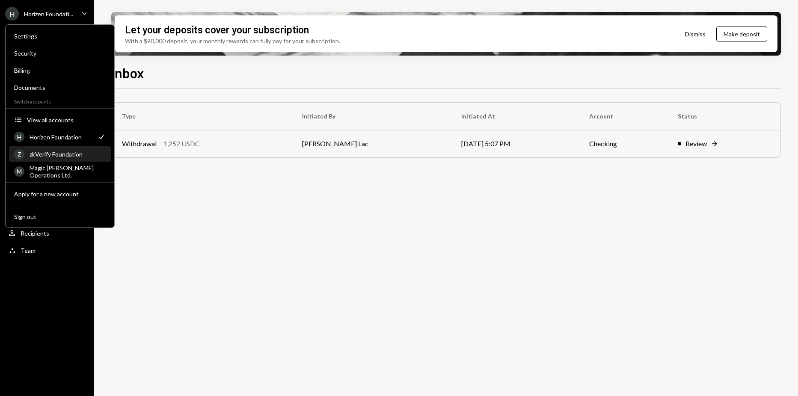
click at [55, 153] on div "zkVerify Foundation" at bounding box center [68, 154] width 76 height 7
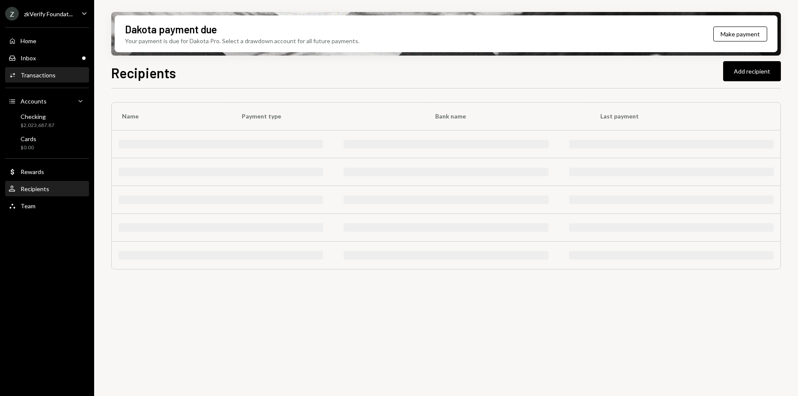
click at [53, 77] on div "Transactions" at bounding box center [38, 74] width 35 height 7
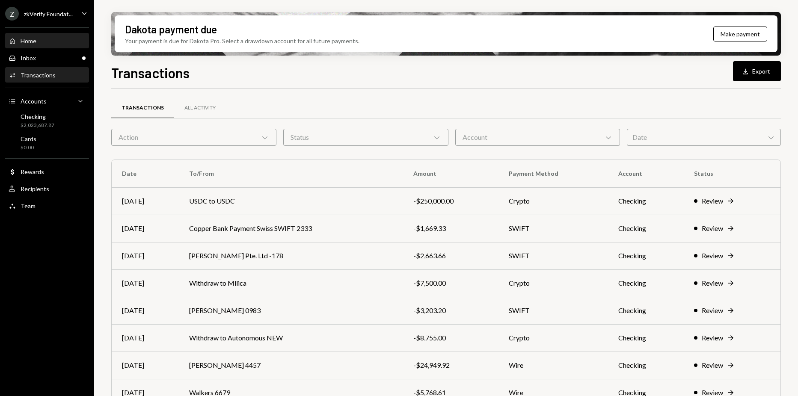
click at [68, 40] on div "Home Home" at bounding box center [47, 41] width 77 height 8
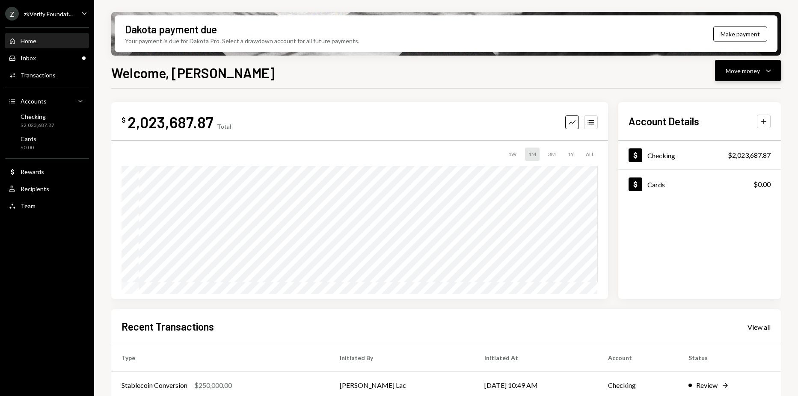
click at [736, 63] on button "Move money Caret Down" at bounding box center [748, 70] width 66 height 21
click at [727, 88] on div "Withdraw Send" at bounding box center [735, 96] width 86 height 19
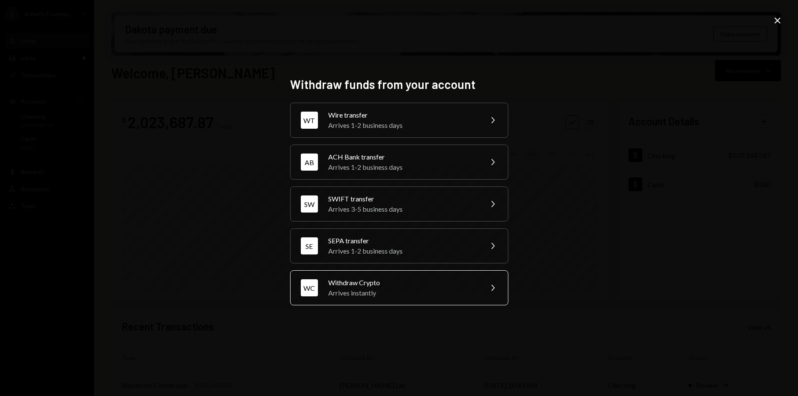
click at [385, 282] on div "Withdraw Crypto" at bounding box center [402, 283] width 149 height 10
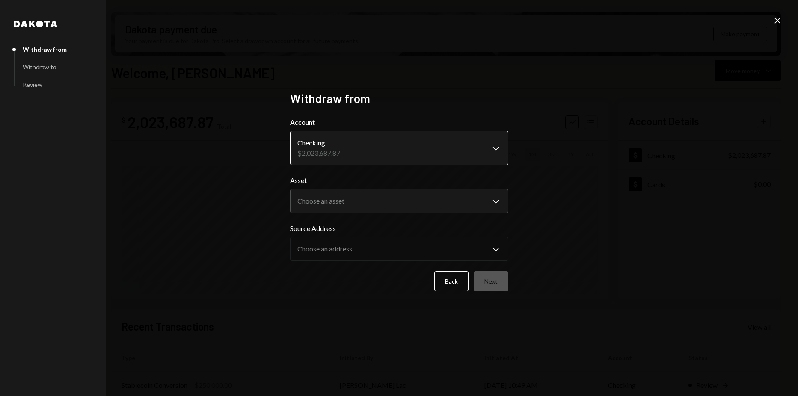
click at [363, 150] on body "Z zkVerify Foundat... Caret Down Home Home Inbox Inbox Activities Transactions …" at bounding box center [399, 198] width 798 height 396
click at [339, 205] on body "Z zkVerify Foundat... Caret Down Home Home Inbox Inbox Activities Transactions …" at bounding box center [399, 198] width 798 height 396
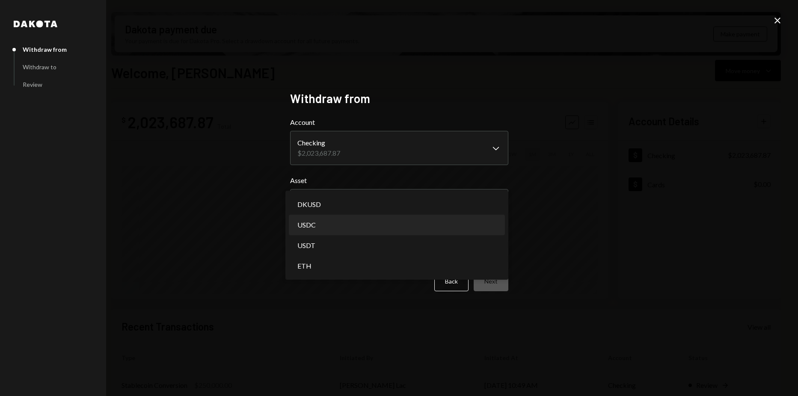
select select "****"
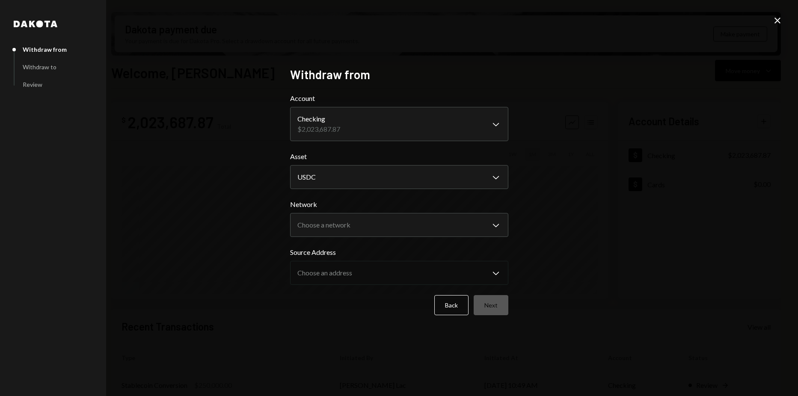
click at [334, 249] on label "Source Address" at bounding box center [399, 252] width 218 height 10
click at [334, 227] on body "Z zkVerify Foundat... Caret Down Home Home Inbox Inbox Activities Transactions …" at bounding box center [399, 198] width 798 height 396
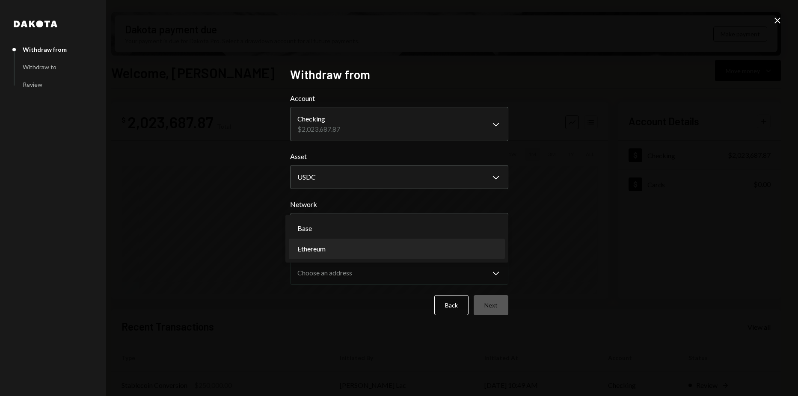
select select "**********"
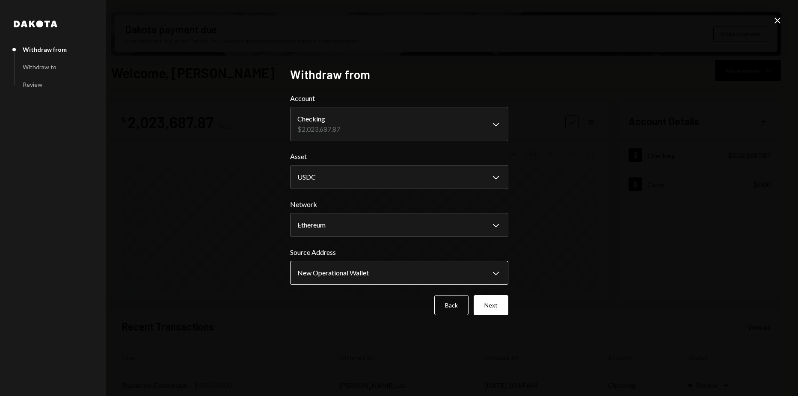
click at [340, 269] on body "Z zkVerify Foundat... Caret Down Home Home Inbox Inbox Activities Transactions …" at bounding box center [399, 198] width 798 height 396
click at [487, 303] on button "Next" at bounding box center [491, 305] width 35 height 20
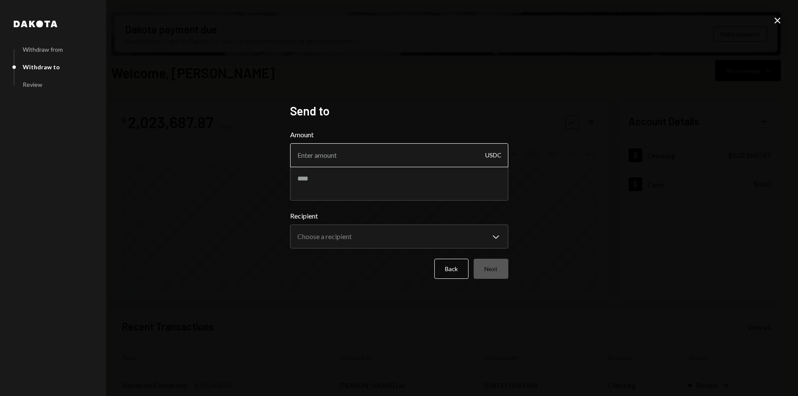
click at [386, 160] on input "Amount" at bounding box center [399, 155] width 218 height 24
click at [456, 273] on button "Back" at bounding box center [451, 269] width 34 height 20
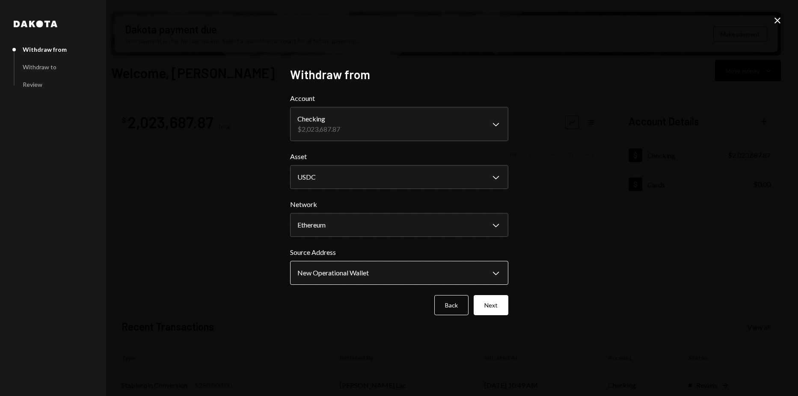
click at [383, 279] on body "Z zkVerify Foundat... Caret Down Home Home Inbox Inbox Activities Transactions …" at bounding box center [399, 198] width 798 height 396
click at [526, 288] on div "**********" at bounding box center [399, 198] width 798 height 396
click at [429, 184] on body "Z zkVerify Foundat... Caret Down Home Home Inbox Inbox Activities Transactions …" at bounding box center [399, 198] width 798 height 396
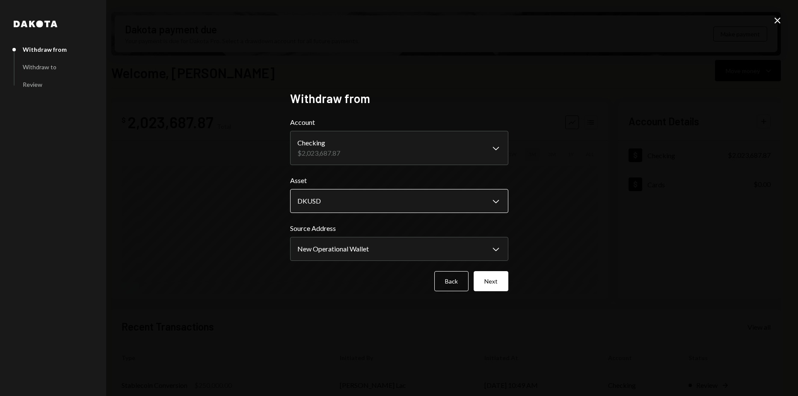
click at [405, 208] on body "Z zkVerify Foundat... Caret Down Home Home Inbox Inbox Activities Transactions …" at bounding box center [399, 198] width 798 height 396
click at [352, 199] on body "Z zkVerify Foundat... Caret Down Home Home Inbox Inbox Activities Transactions …" at bounding box center [399, 198] width 798 height 396
click at [362, 186] on div "Asset USDT Chevron Down ***** **** **** ***" at bounding box center [399, 194] width 218 height 38
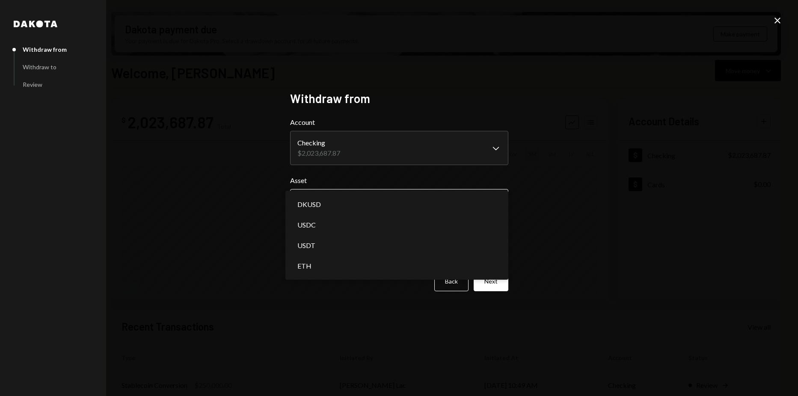
click at [359, 196] on body "Z zkVerify Foundat... Caret Down Home Home Inbox Inbox Activities Transactions …" at bounding box center [399, 198] width 798 height 396
select select "****"
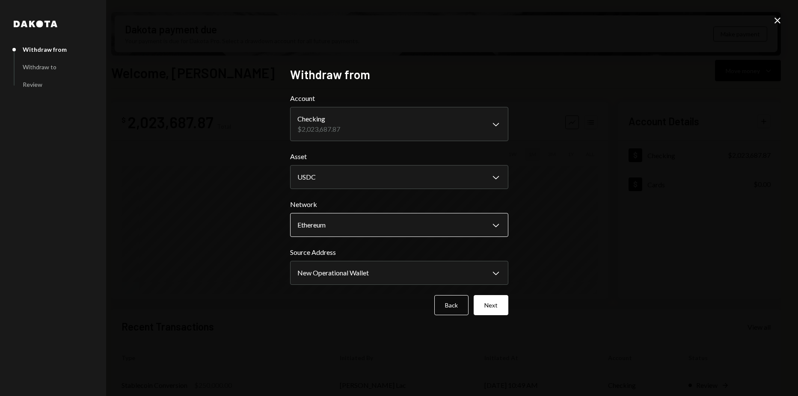
click at [344, 230] on body "Z zkVerify Foundat... Caret Down Home Home Inbox Inbox Activities Transactions …" at bounding box center [399, 198] width 798 height 396
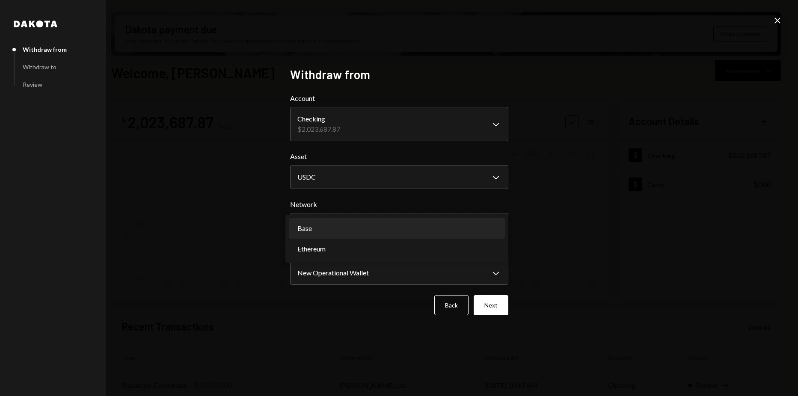
select select "**********"
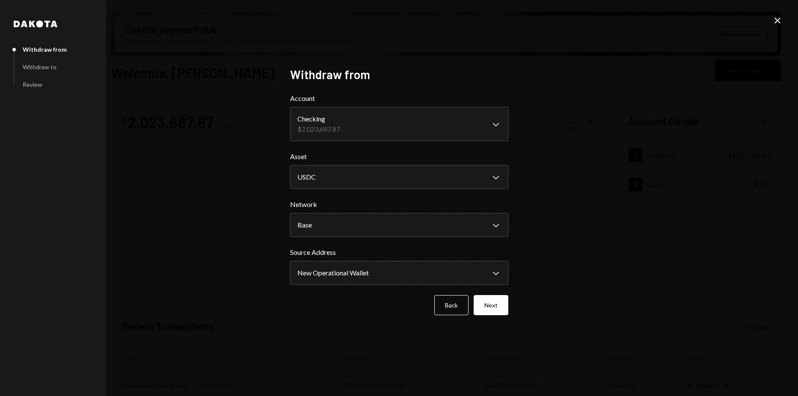
click at [590, 197] on div "**********" at bounding box center [399, 198] width 798 height 396
click at [774, 25] on icon "Close" at bounding box center [778, 20] width 10 height 10
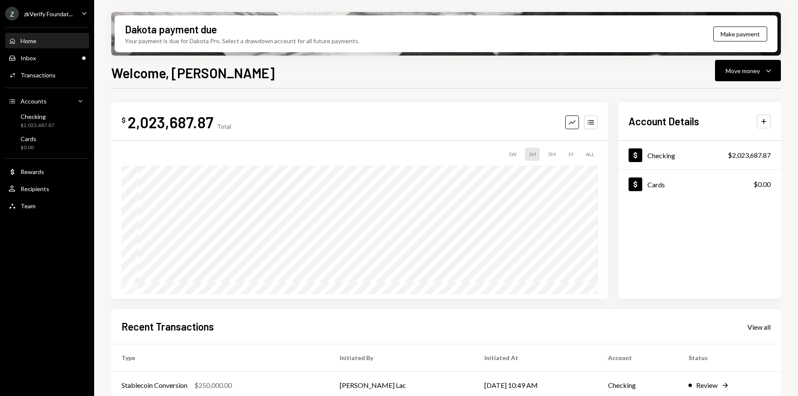
click at [427, 96] on div "$ 2,023,687.87 Total Graph Accounts 1W 1M 3M 1Y ALL Account Details Plus Dollar…" at bounding box center [446, 307] width 670 height 437
